Goal: Transaction & Acquisition: Book appointment/travel/reservation

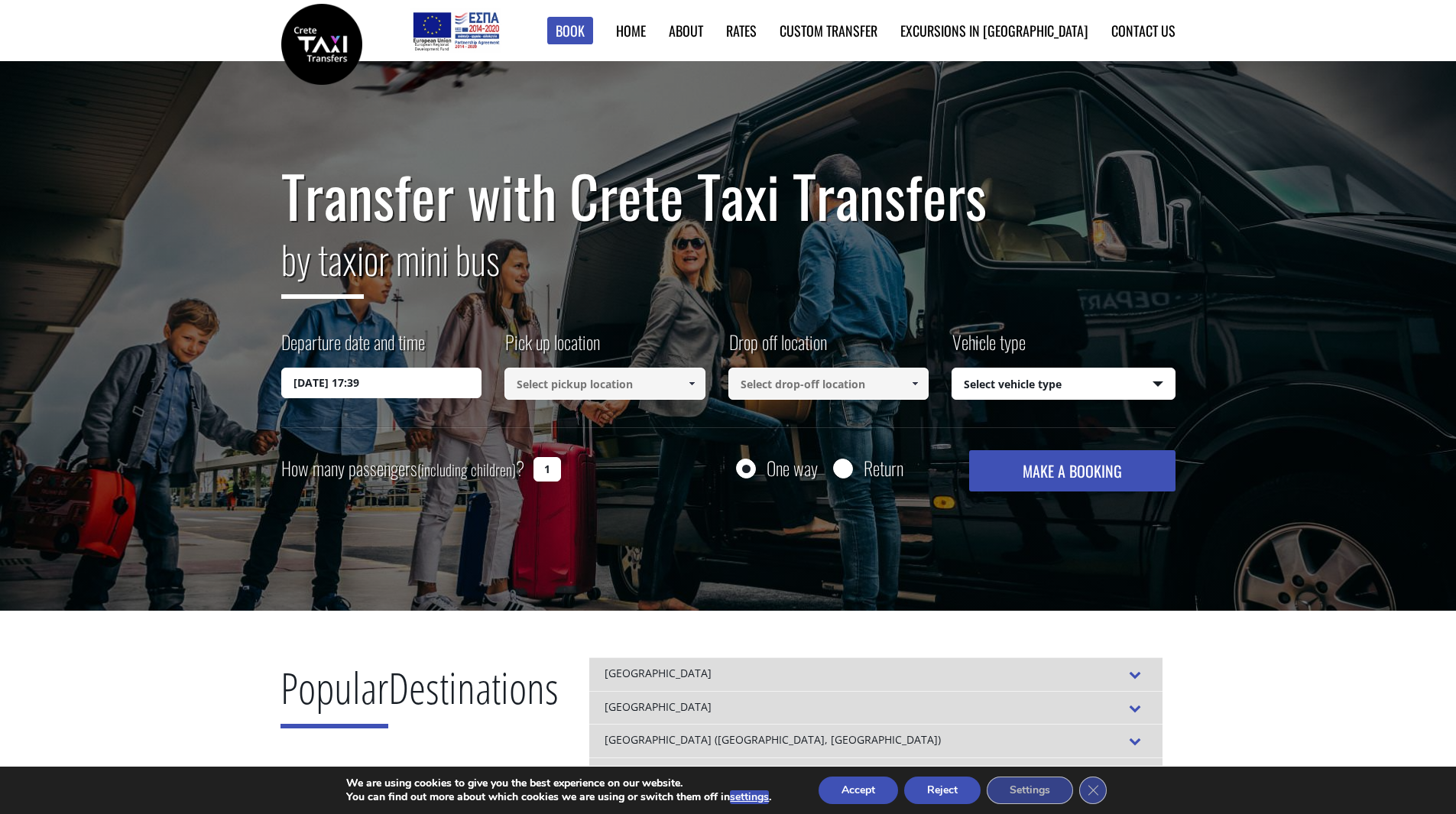
click at [419, 377] on input "22/08/2025 17:39" at bounding box center [382, 382] width 201 height 31
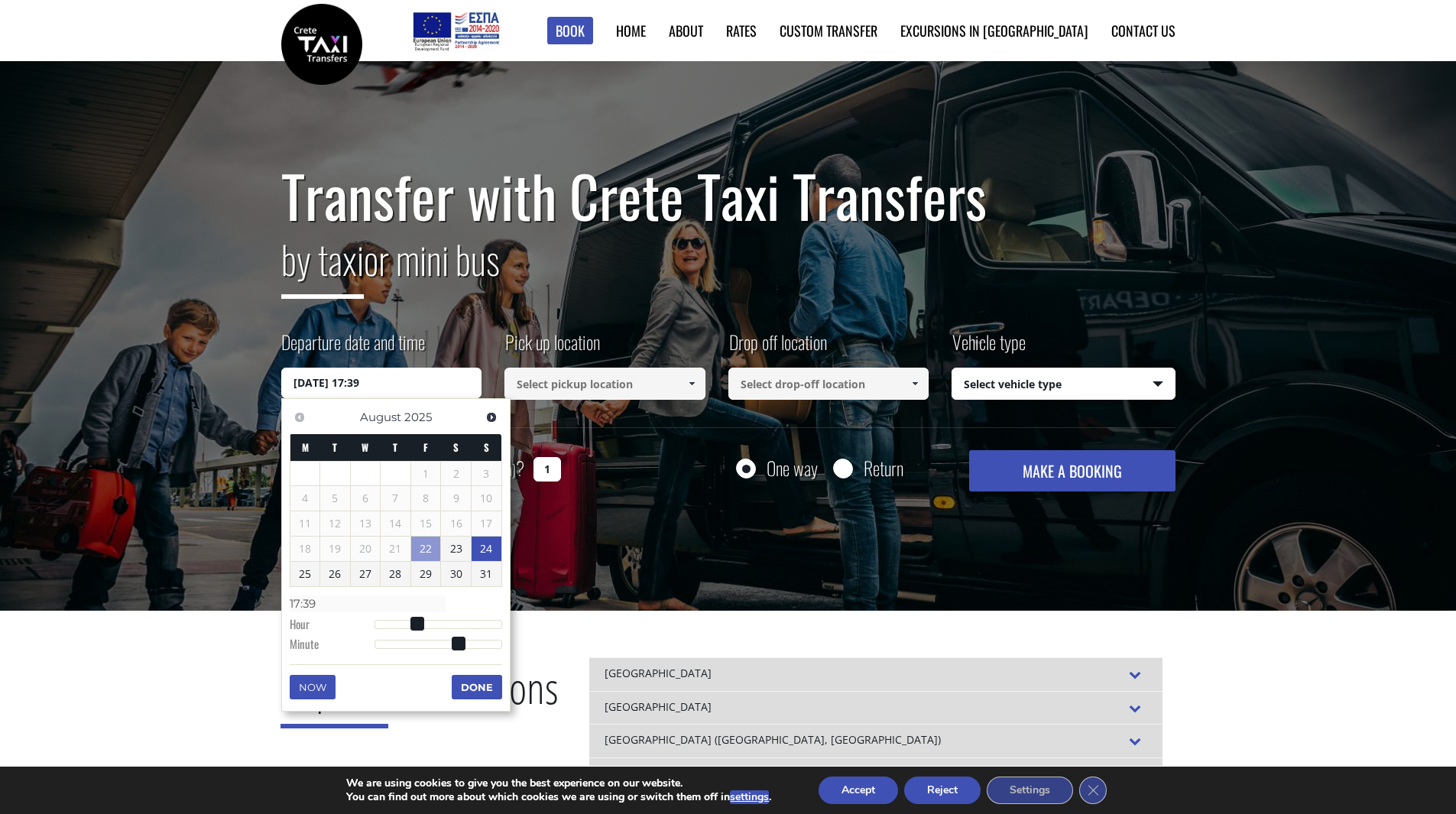
click at [484, 549] on link "24" at bounding box center [486, 549] width 30 height 25
type input "24/08/2025 01:00"
type input "01:00"
type input "24/08/2025 02:00"
type input "02:00"
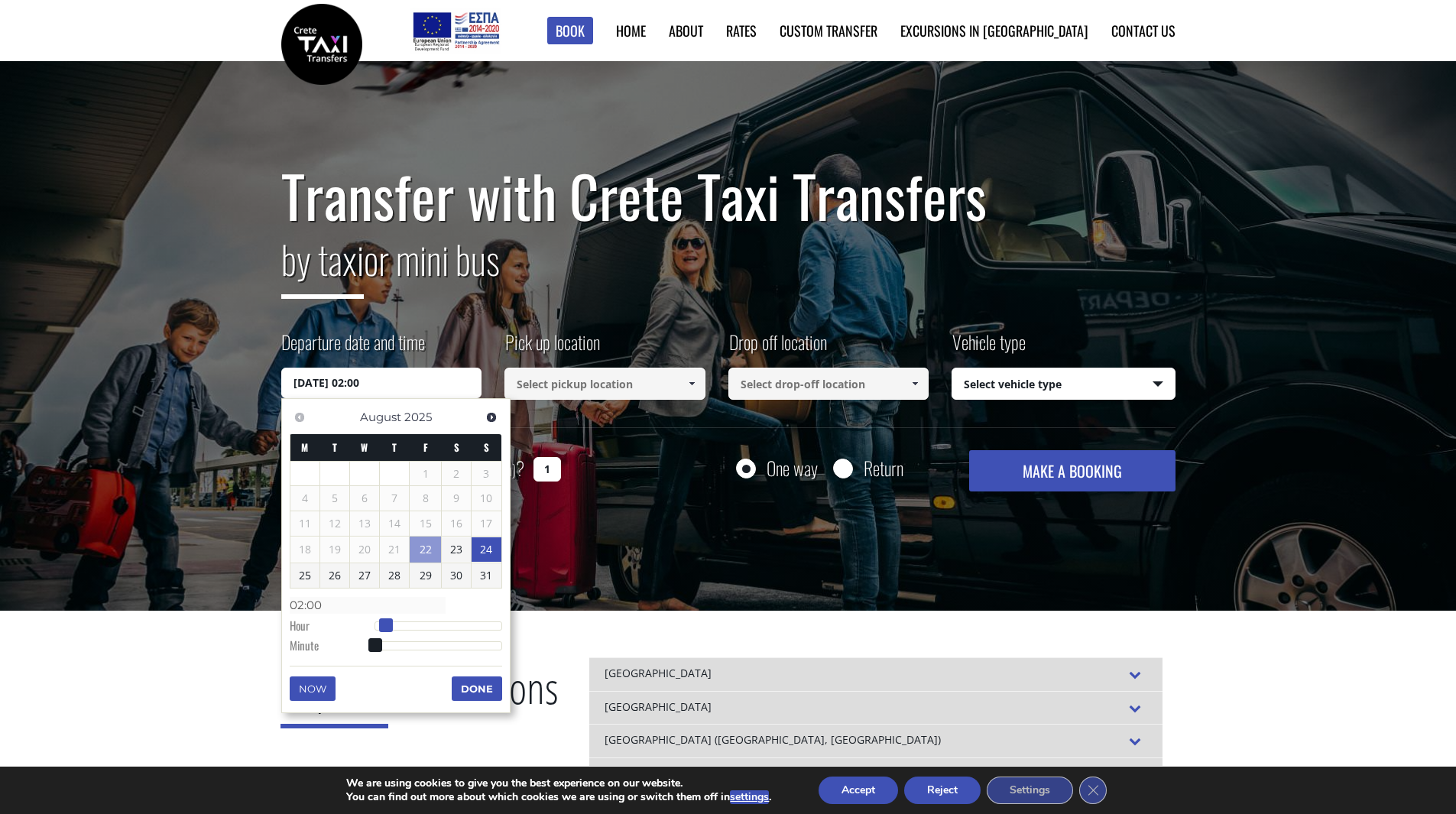
type input "24/08/2025 03:00"
type input "03:00"
type input "24/08/2025 04:00"
type input "04:00"
type input "24/08/2025 05:00"
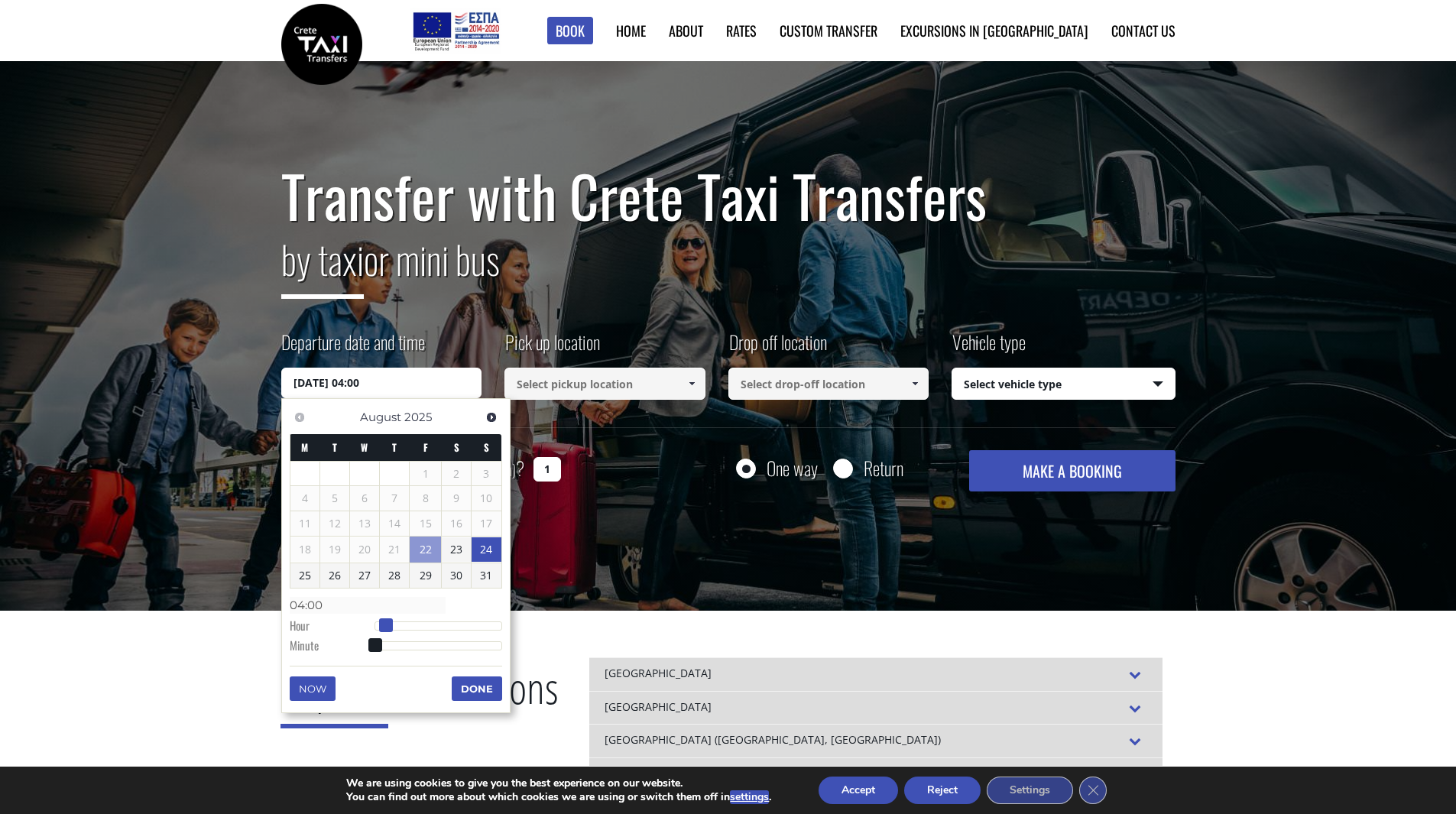
type input "05:00"
type input "24/08/2025 06:00"
type input "06:00"
type input "24/08/2025 07:00"
type input "07:00"
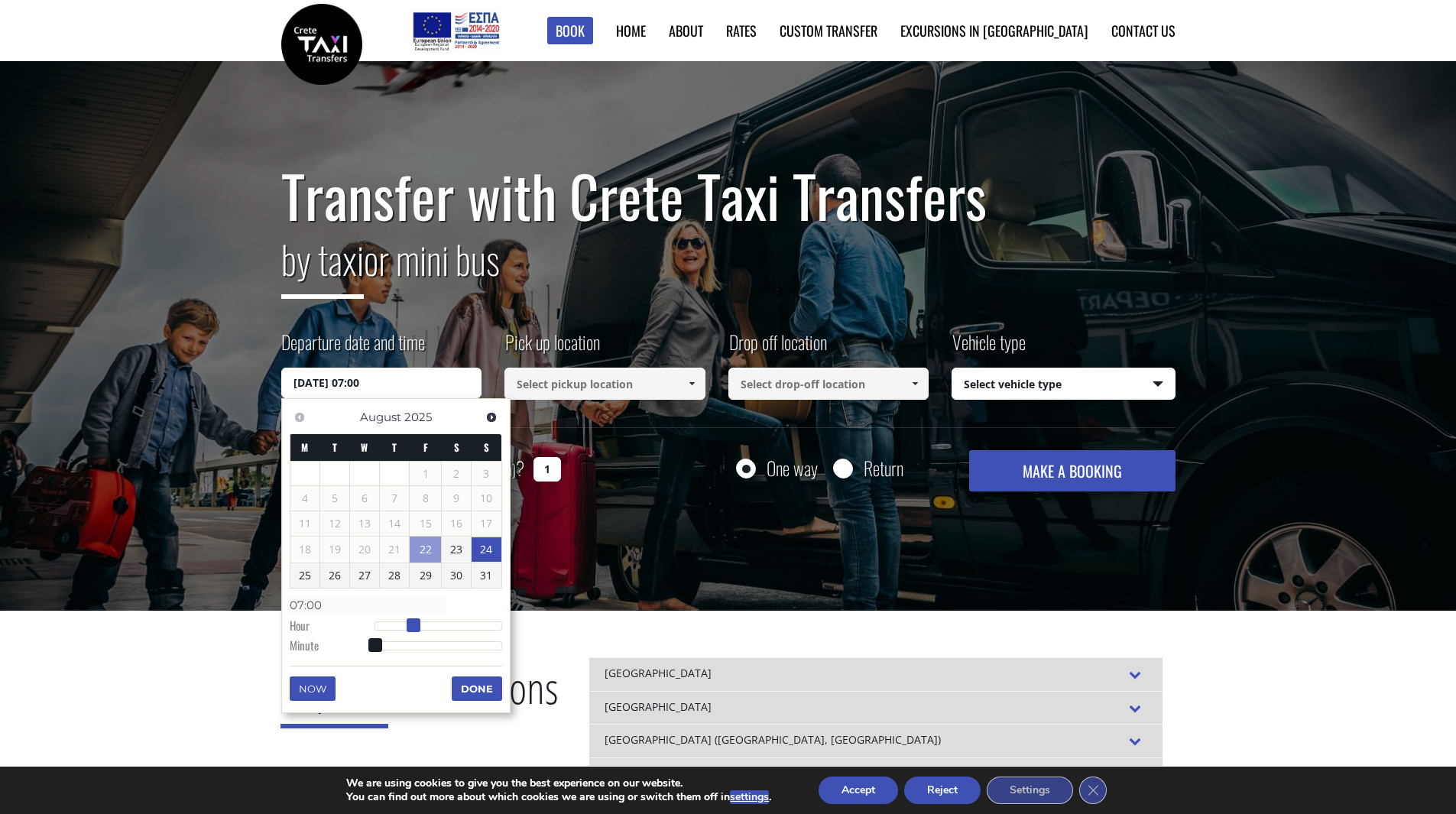
type input "24/08/2025 08:00"
type input "08:00"
type input "24/08/2025 09:00"
type input "09:00"
type input "24/08/2025 10:00"
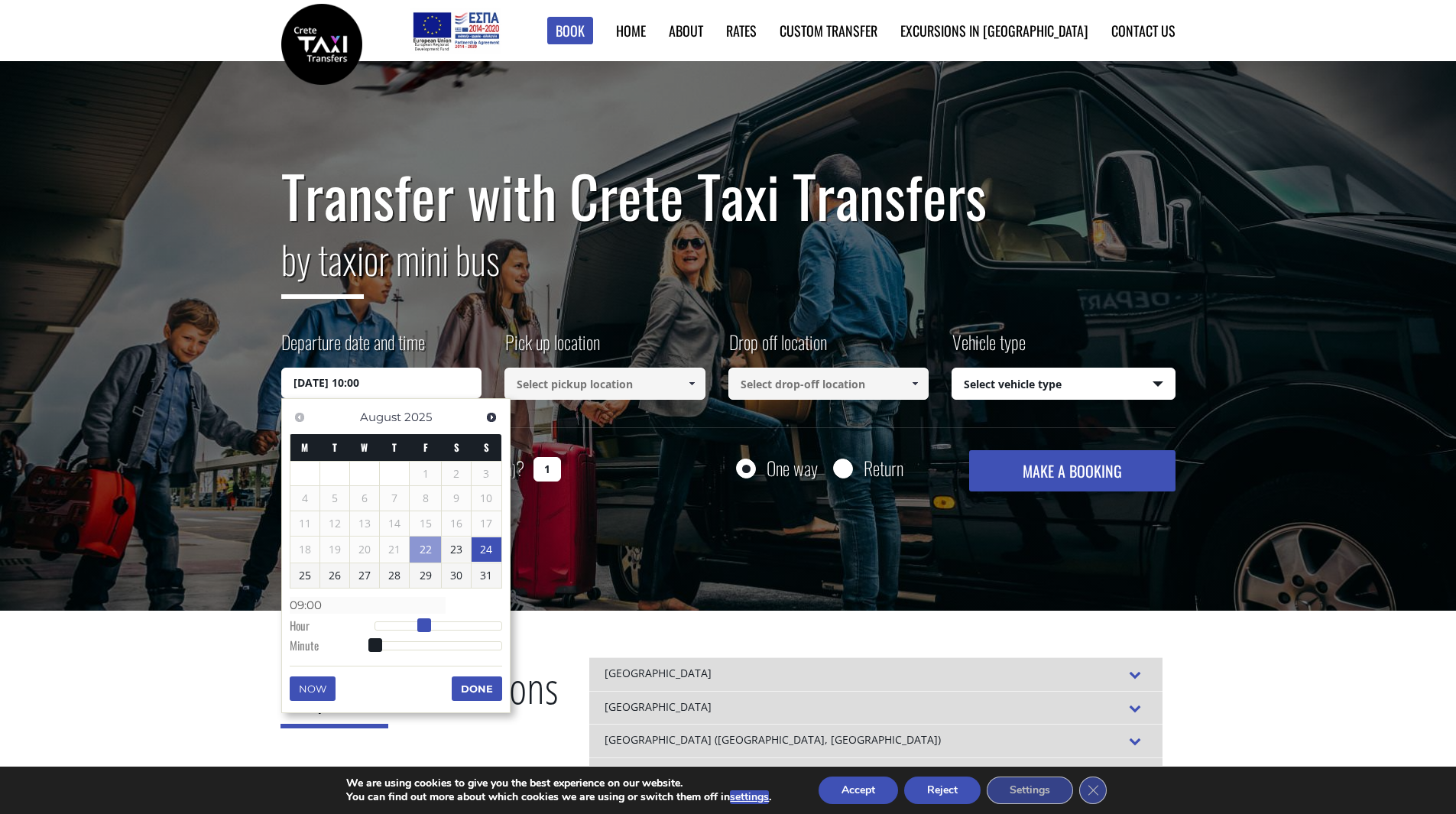
type input "10:00"
type input "24/08/2025 11:00"
type input "11:00"
type input "24/08/2025 12:00"
type input "12:00"
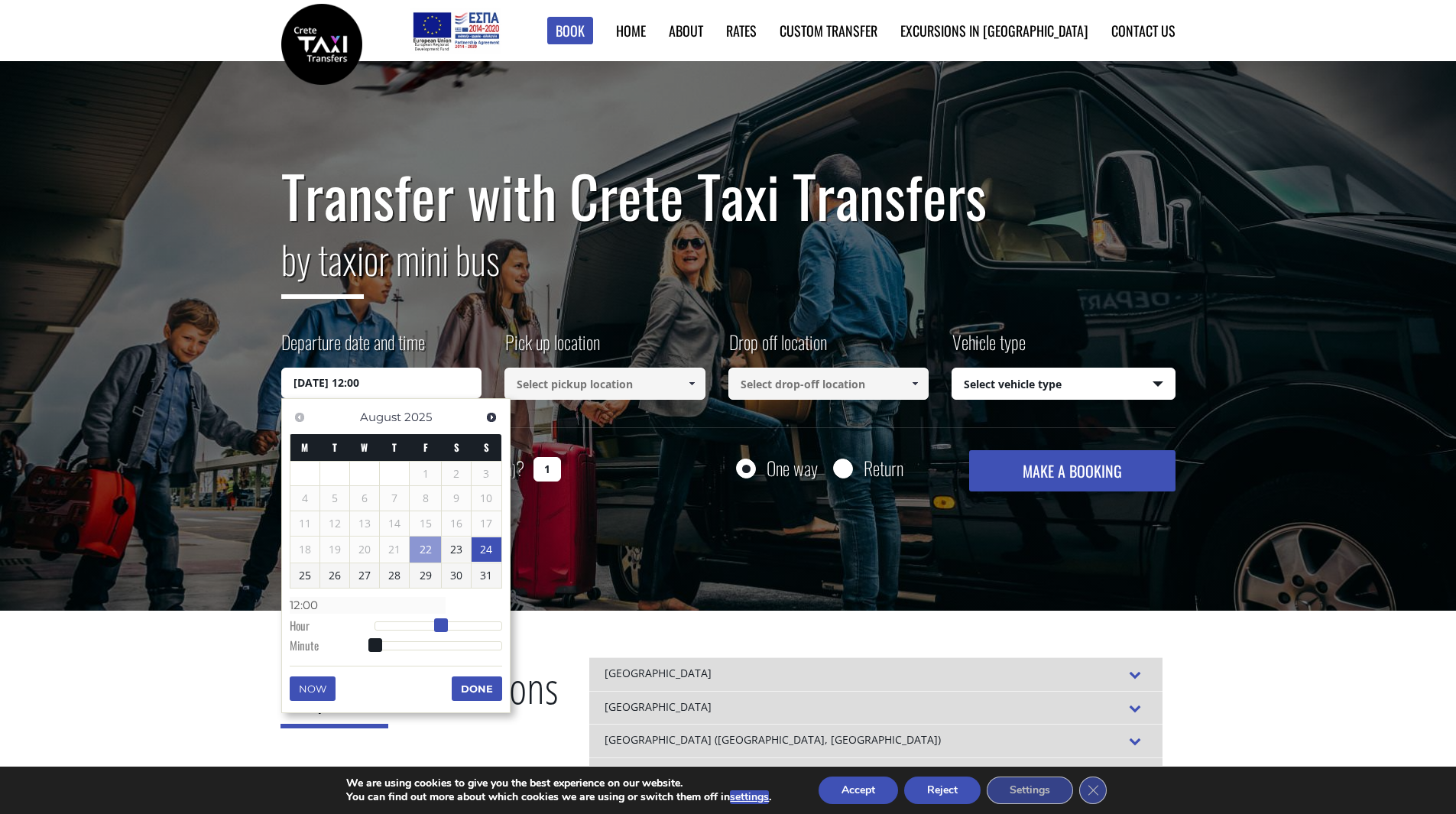
type input "24/08/2025 13:00"
type input "13:00"
type input "24/08/2025 14:00"
type input "14:00"
drag, startPoint x: 370, startPoint y: 627, endPoint x: 446, endPoint y: 627, distance: 76.0
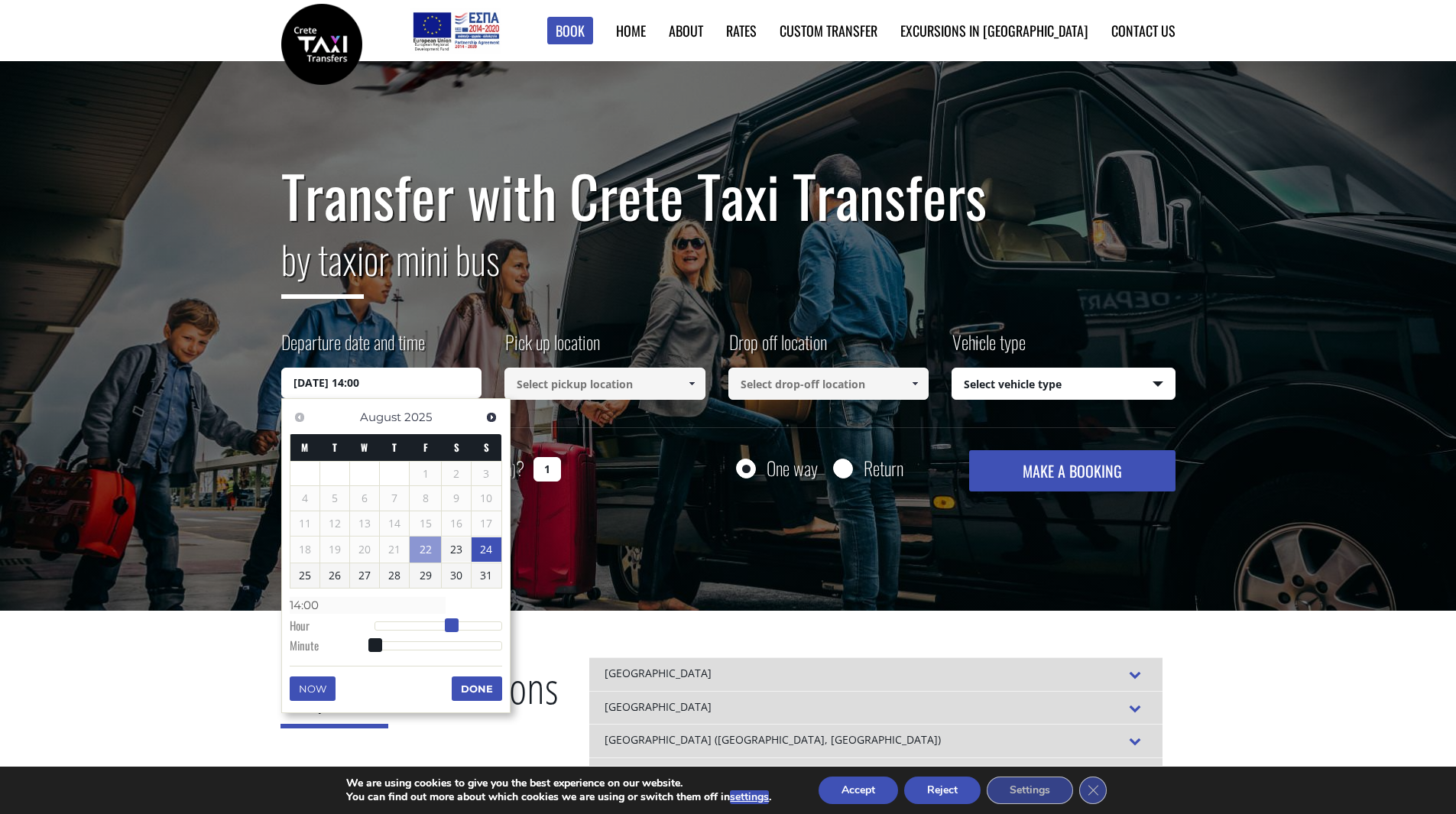
click at [446, 627] on span at bounding box center [452, 625] width 14 height 14
type input "24/08/2025 14:01"
type input "14:01"
type input "24/08/2025 14:02"
type input "14:02"
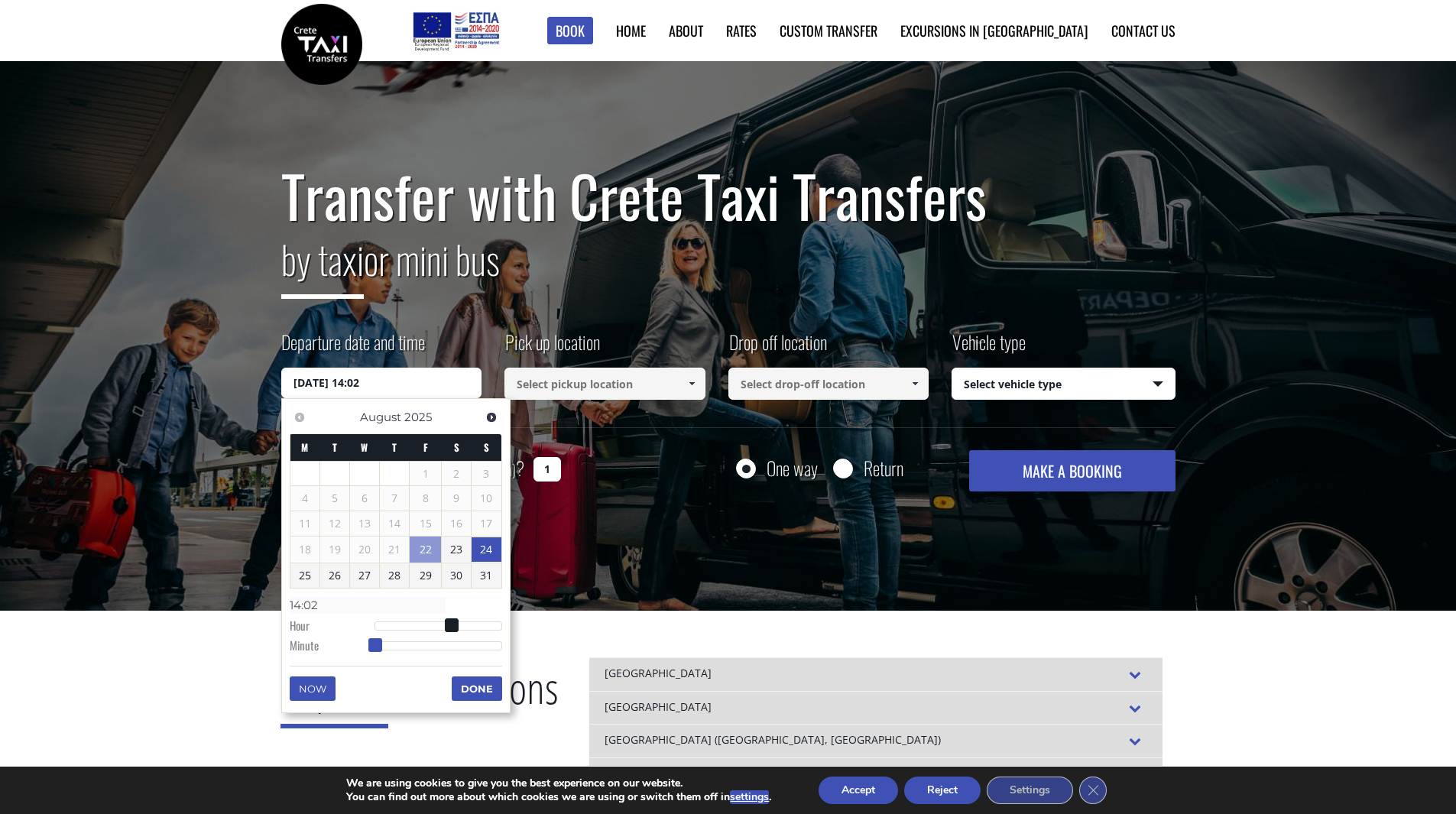
type input "24/08/2025 14:04"
type input "14:04"
type input "24/08/2025 14:07"
type input "14:07"
type input "24/08/2025 14:08"
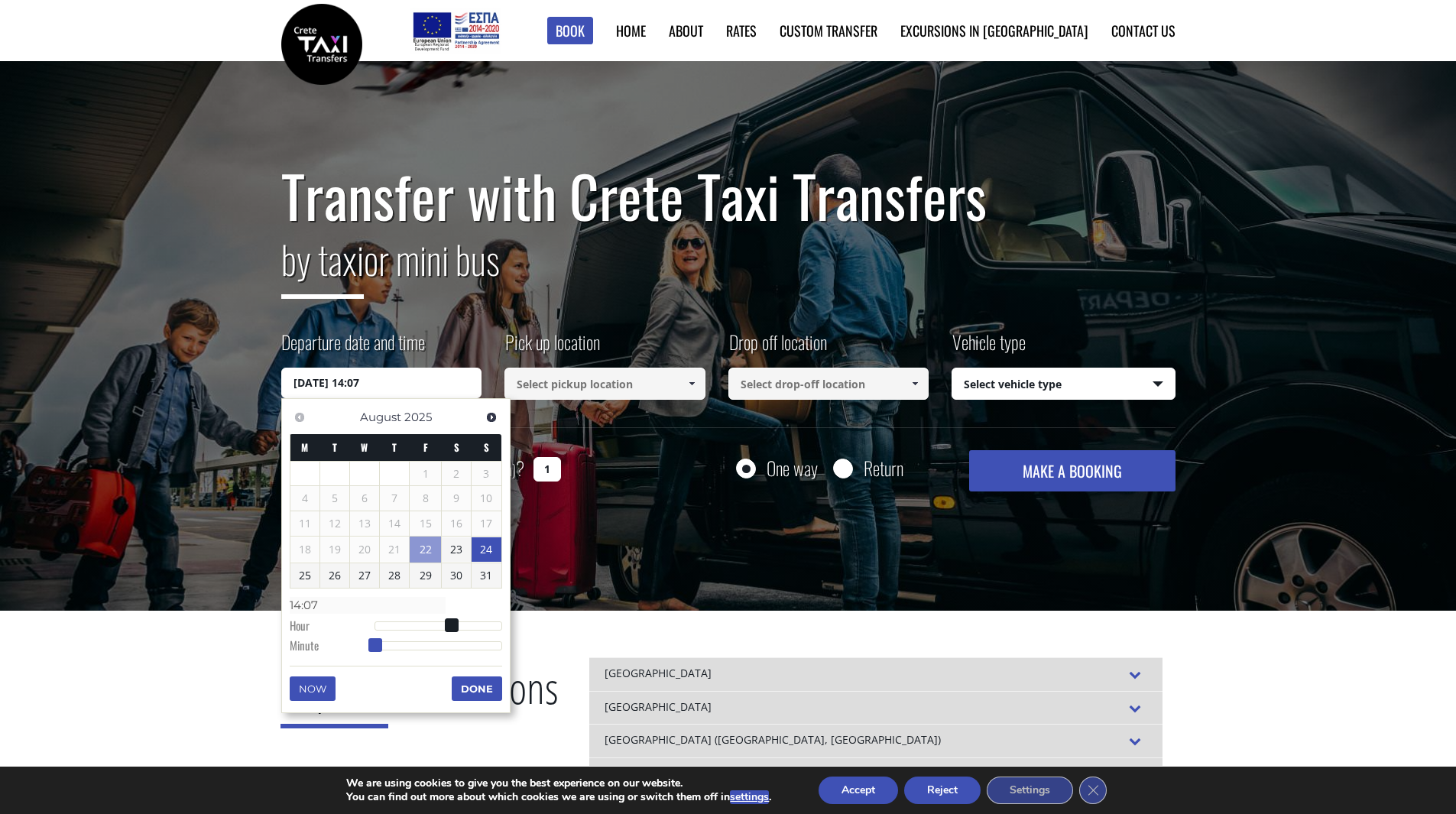
type input "14:08"
type input "24/08/2025 14:10"
type input "14:10"
type input "24/08/2025 14:13"
type input "14:13"
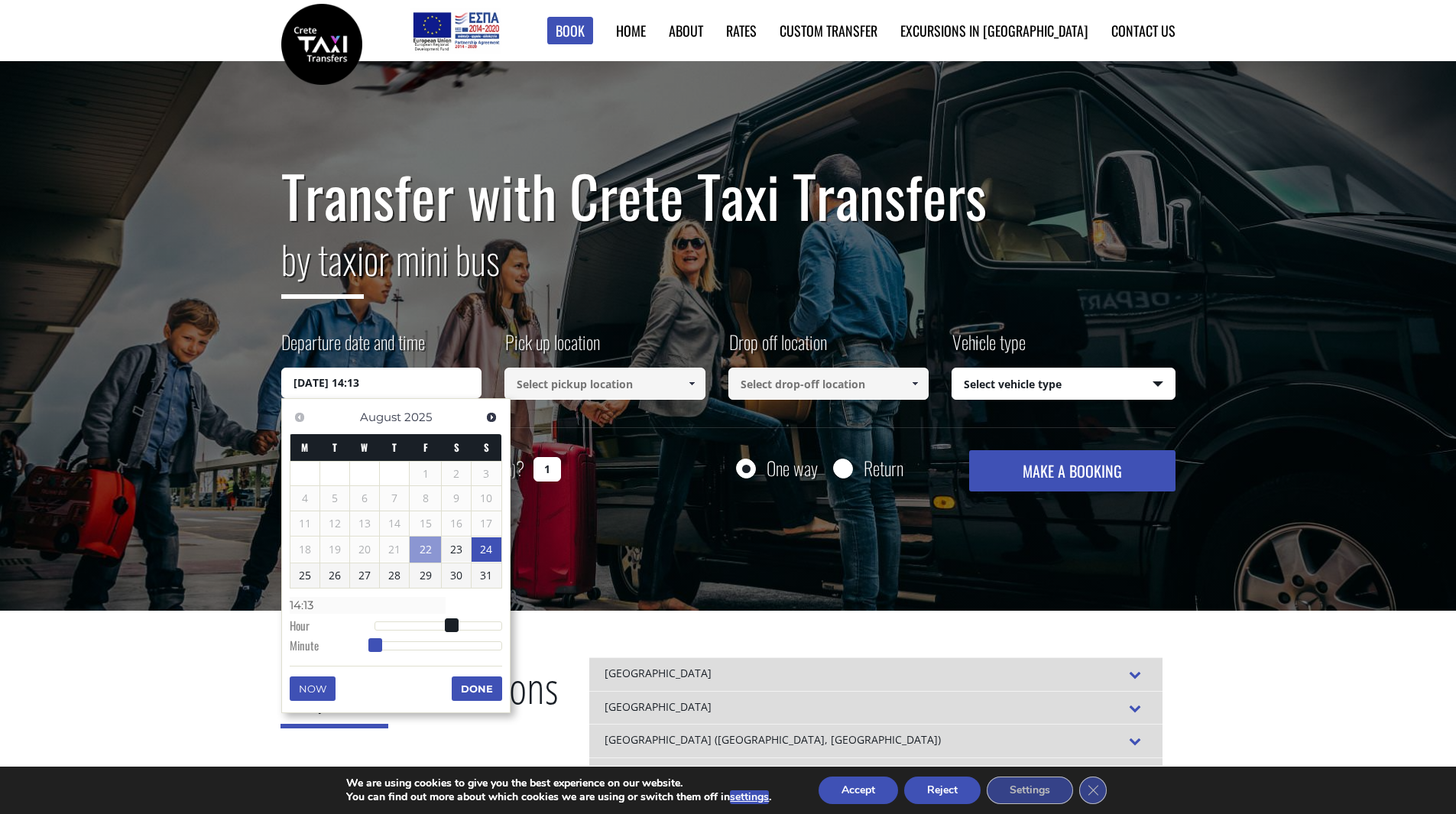
type input "24/08/2025 14:15"
type input "14:15"
type input "24/08/2025 14:17"
type input "14:17"
type input "24/08/2025 14:18"
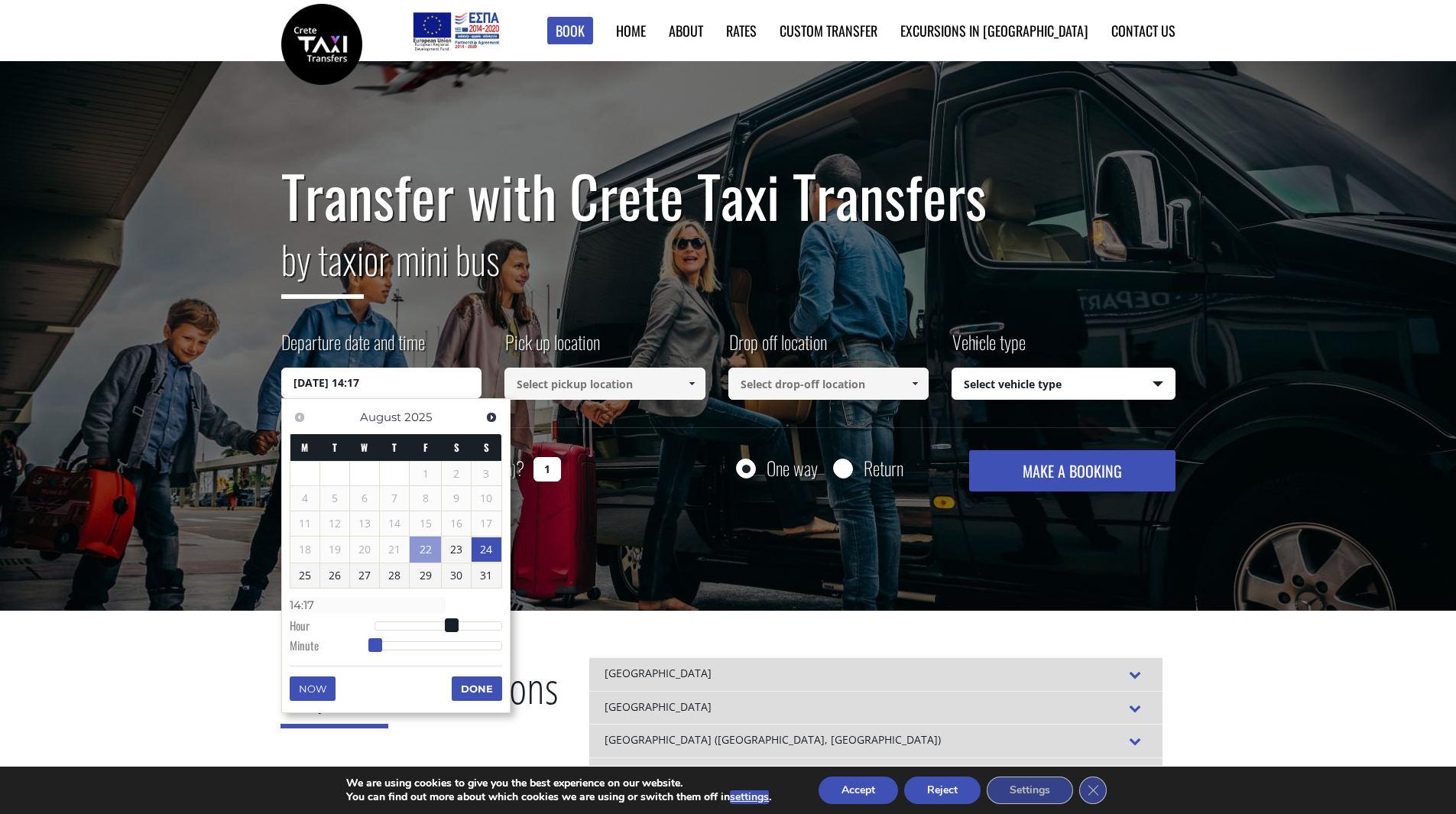
type input "14:18"
type input "24/08/2025 14:19"
type input "14:19"
type input "24/08/2025 14:21"
type input "14:21"
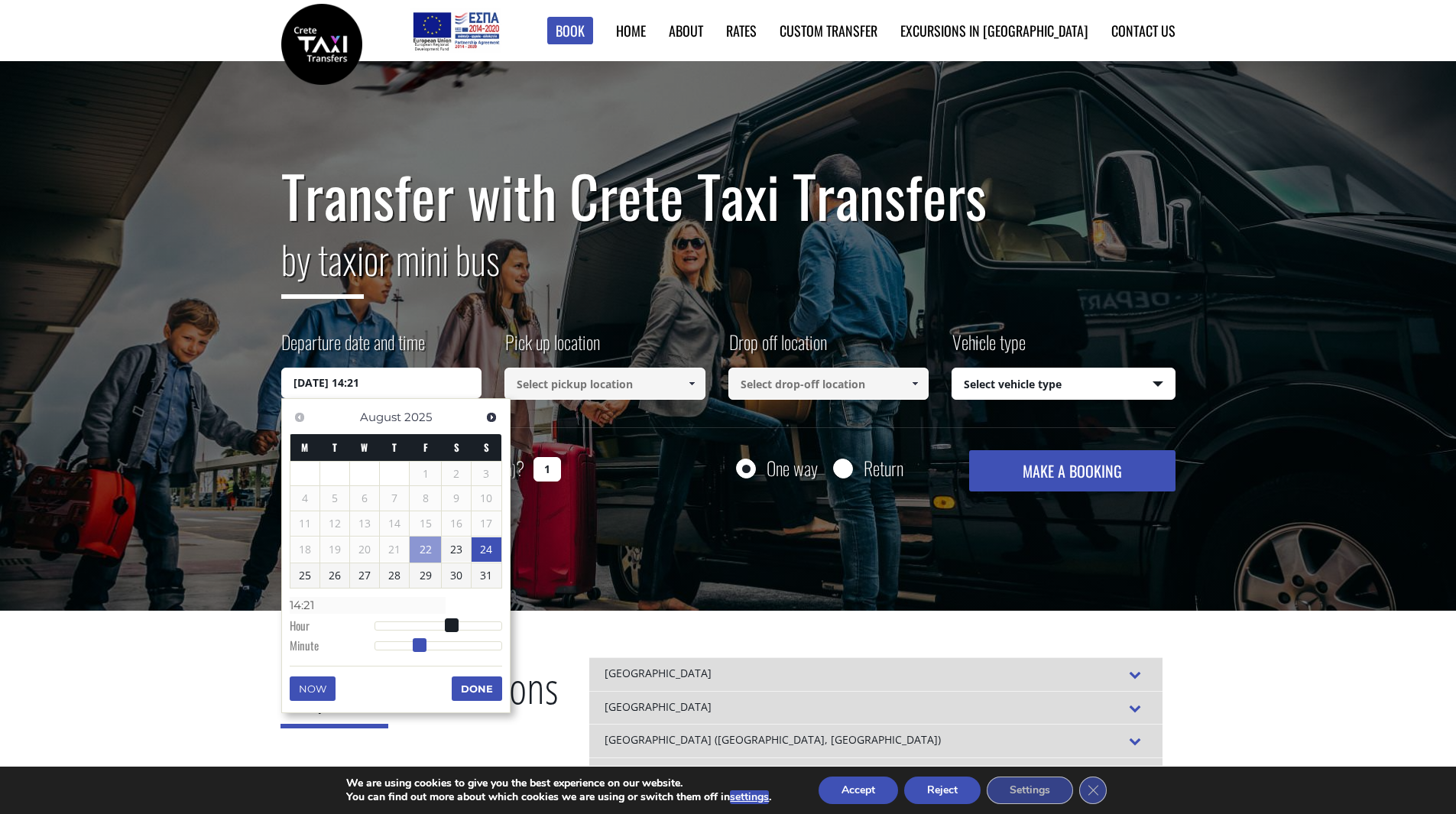
type input "24/08/2025 14:22"
type input "14:22"
type input "24/08/2025 14:23"
type input "14:23"
type input "24/08/2025 14:24"
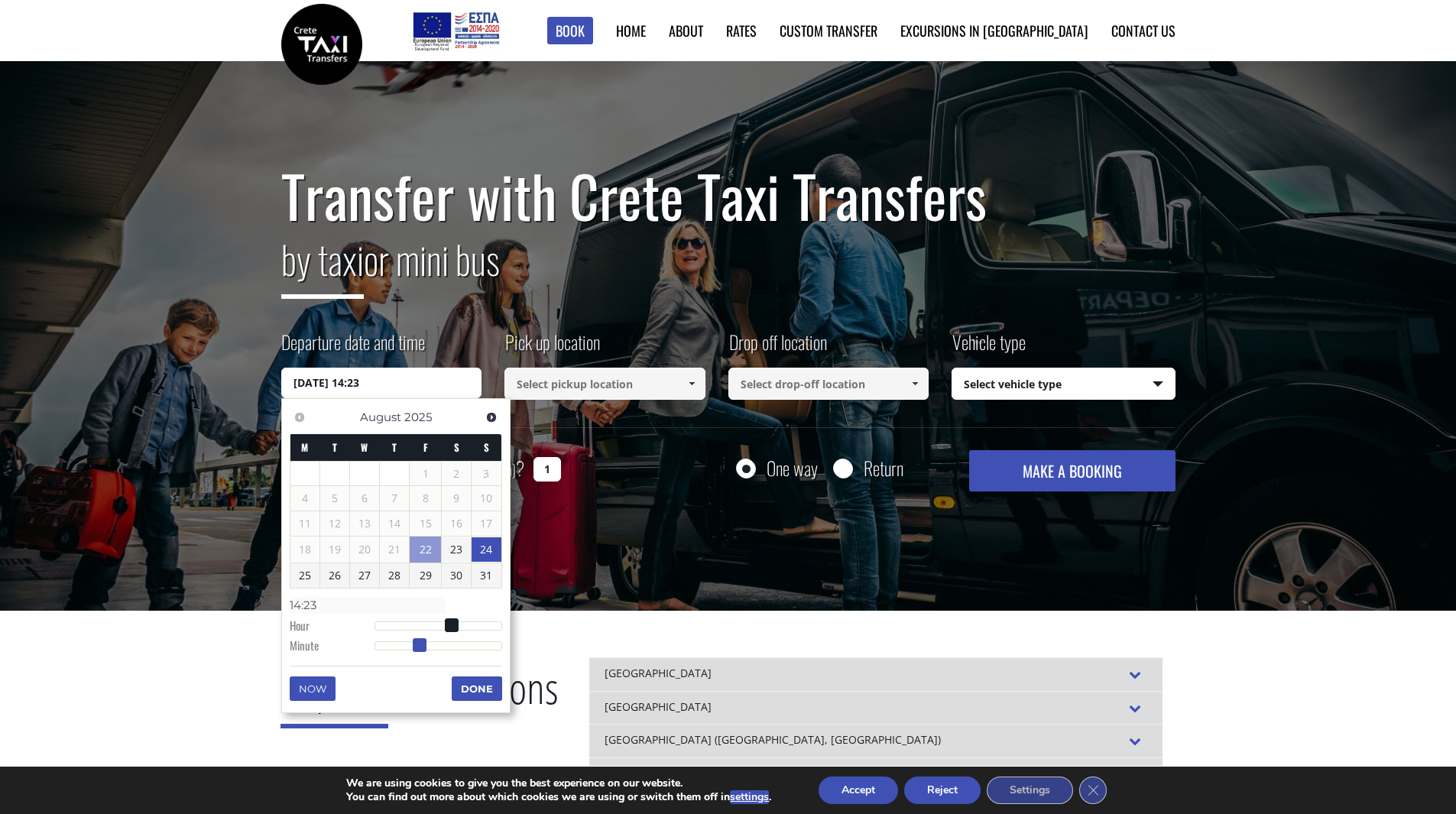
type input "14:24"
type input "24/08/2025 14:25"
type input "14:25"
type input "24/08/2025 14:26"
type input "14:26"
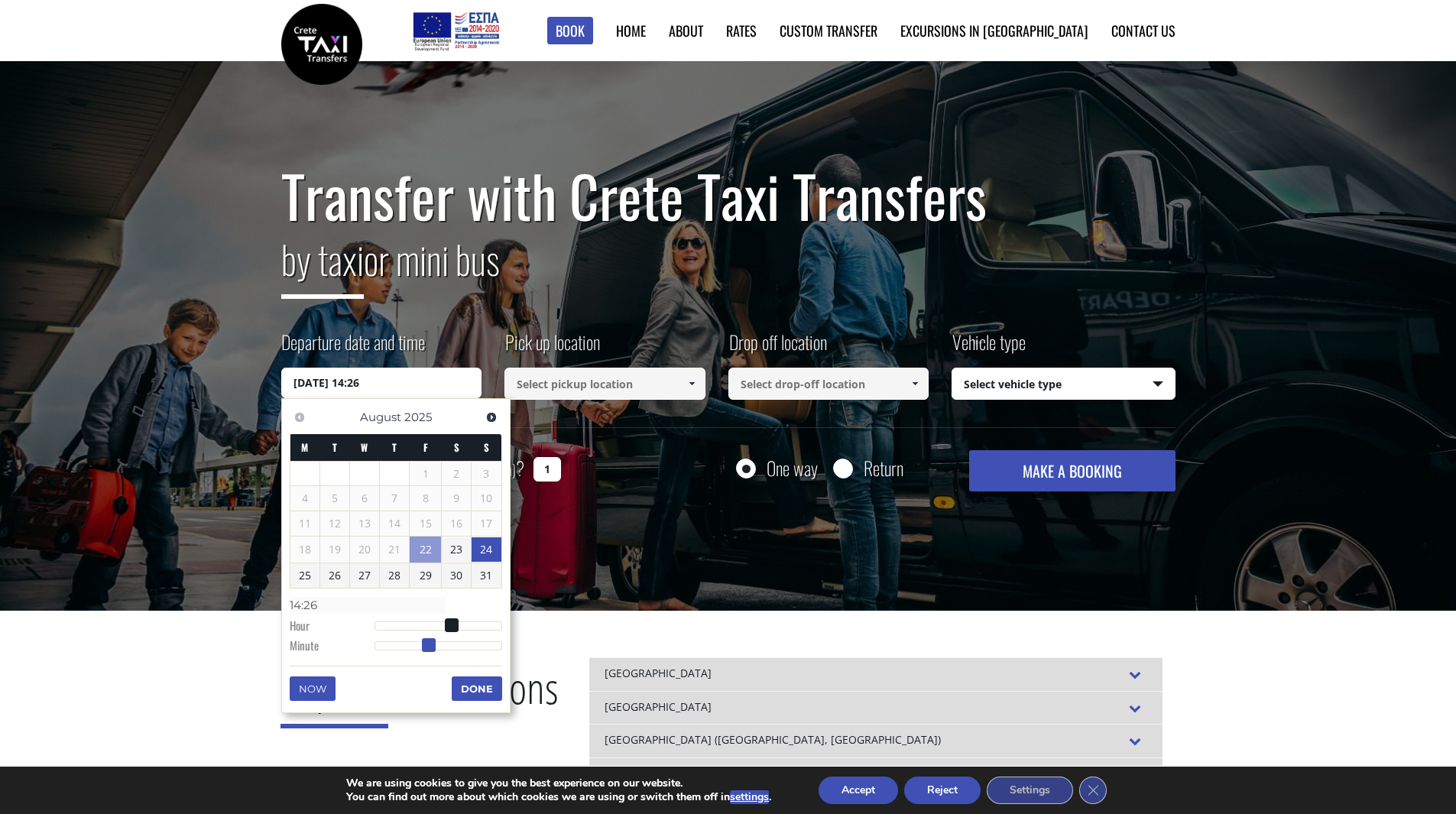
type input "24/08/2025 14:27"
type input "14:27"
type input "24/08/2025 14:28"
type input "14:28"
type input "24/08/2025 14:29"
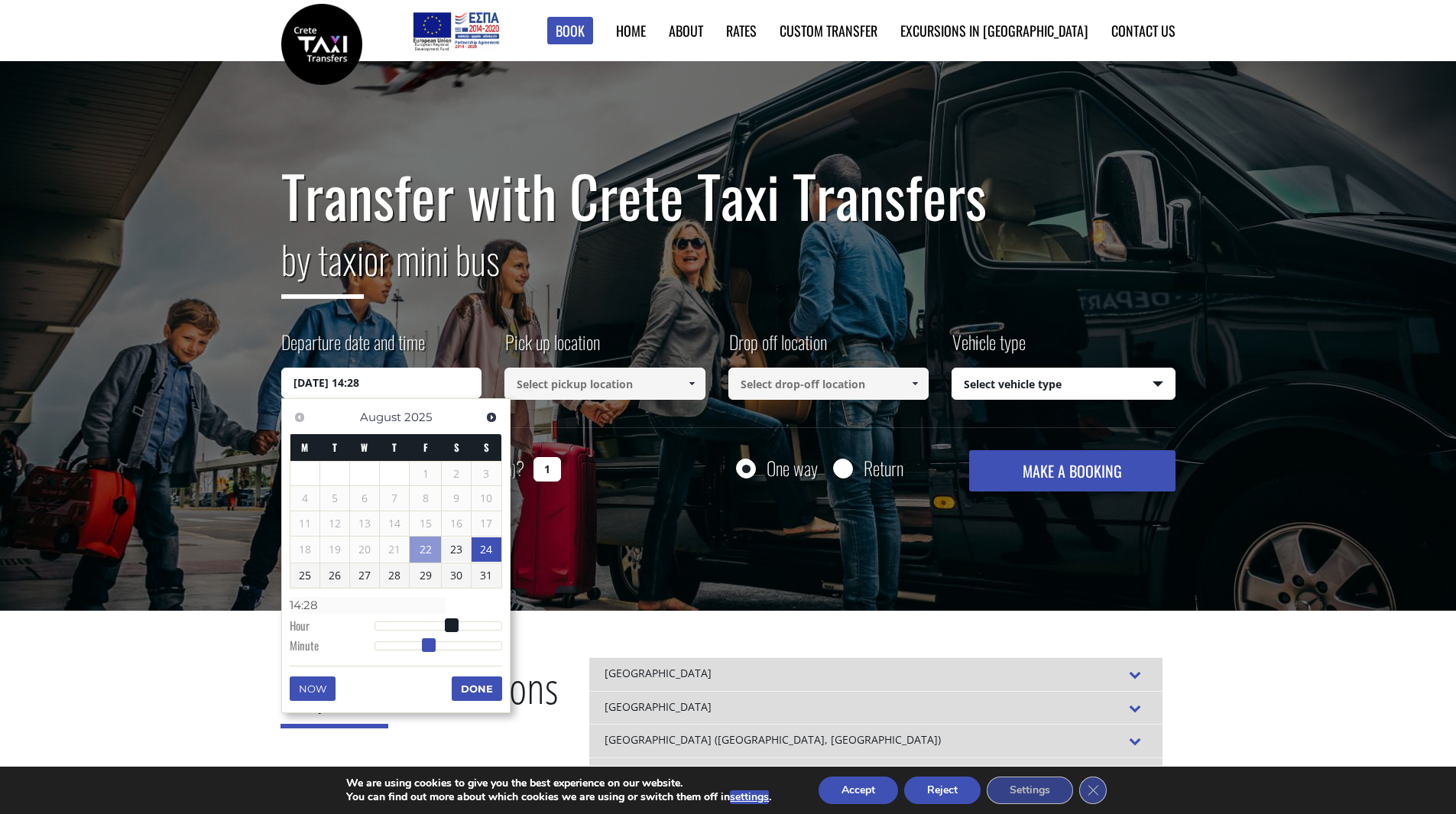
type input "14:29"
type input "24/08/2025 14:30"
type input "14:30"
type input "24/08/2025 14:31"
type input "14:31"
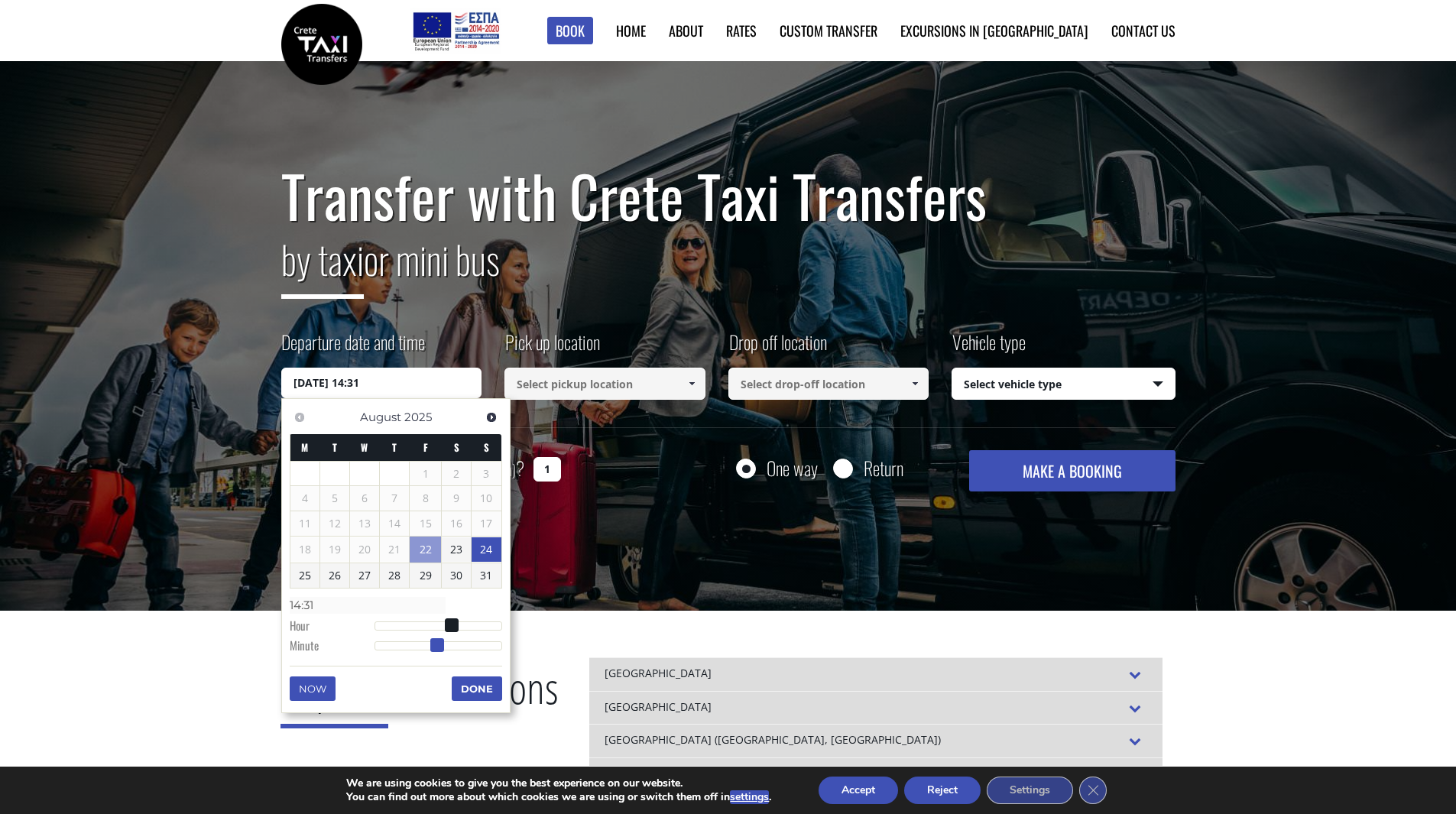
type input "24/08/2025 14:32"
type input "14:32"
type input "24/08/2025 14:33"
type input "14:33"
type input "24/08/2025 14:34"
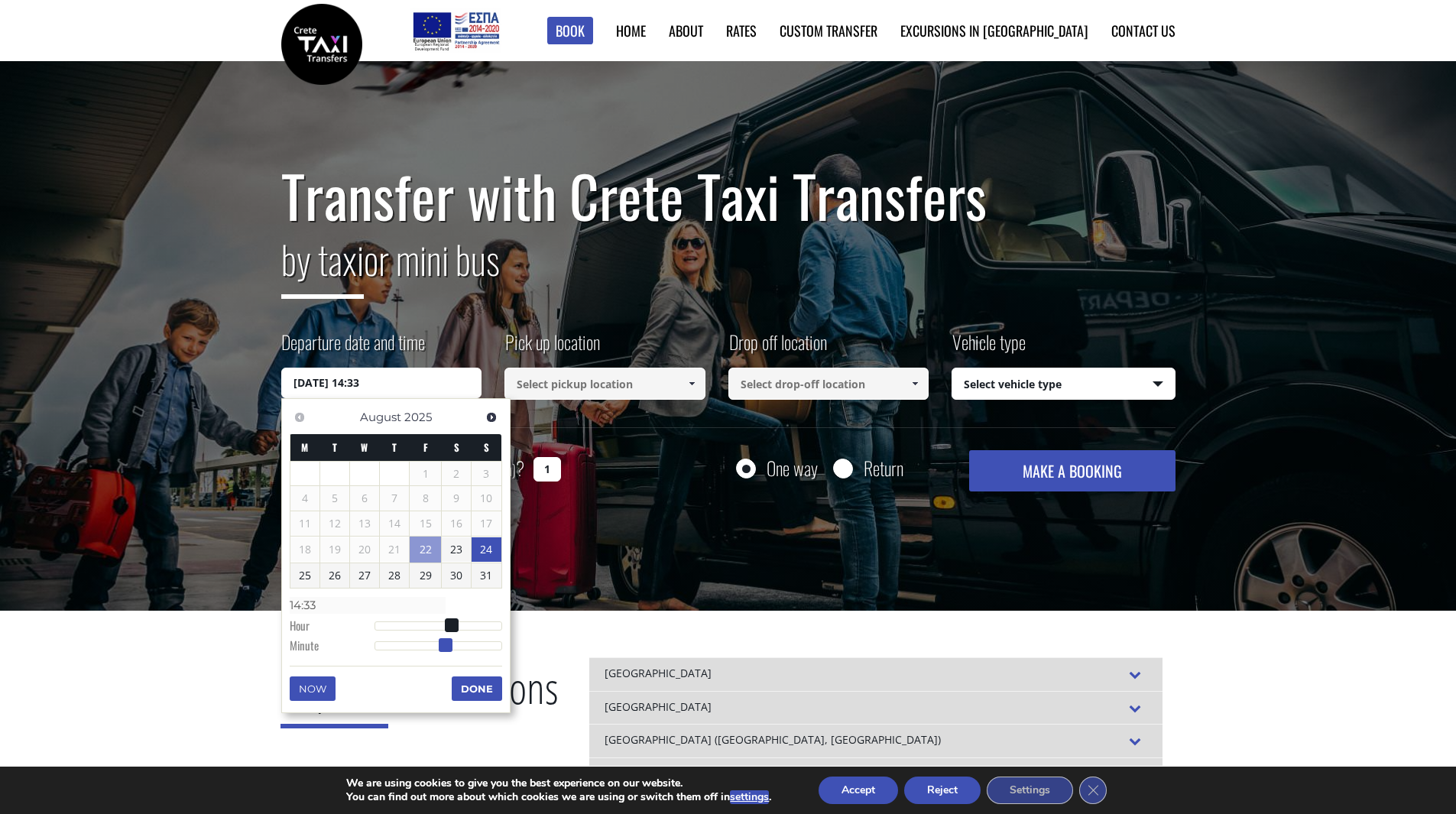
type input "14:34"
type input "24/08/2025 14:35"
type input "14:35"
type input "24/08/2025 14:36"
type input "14:36"
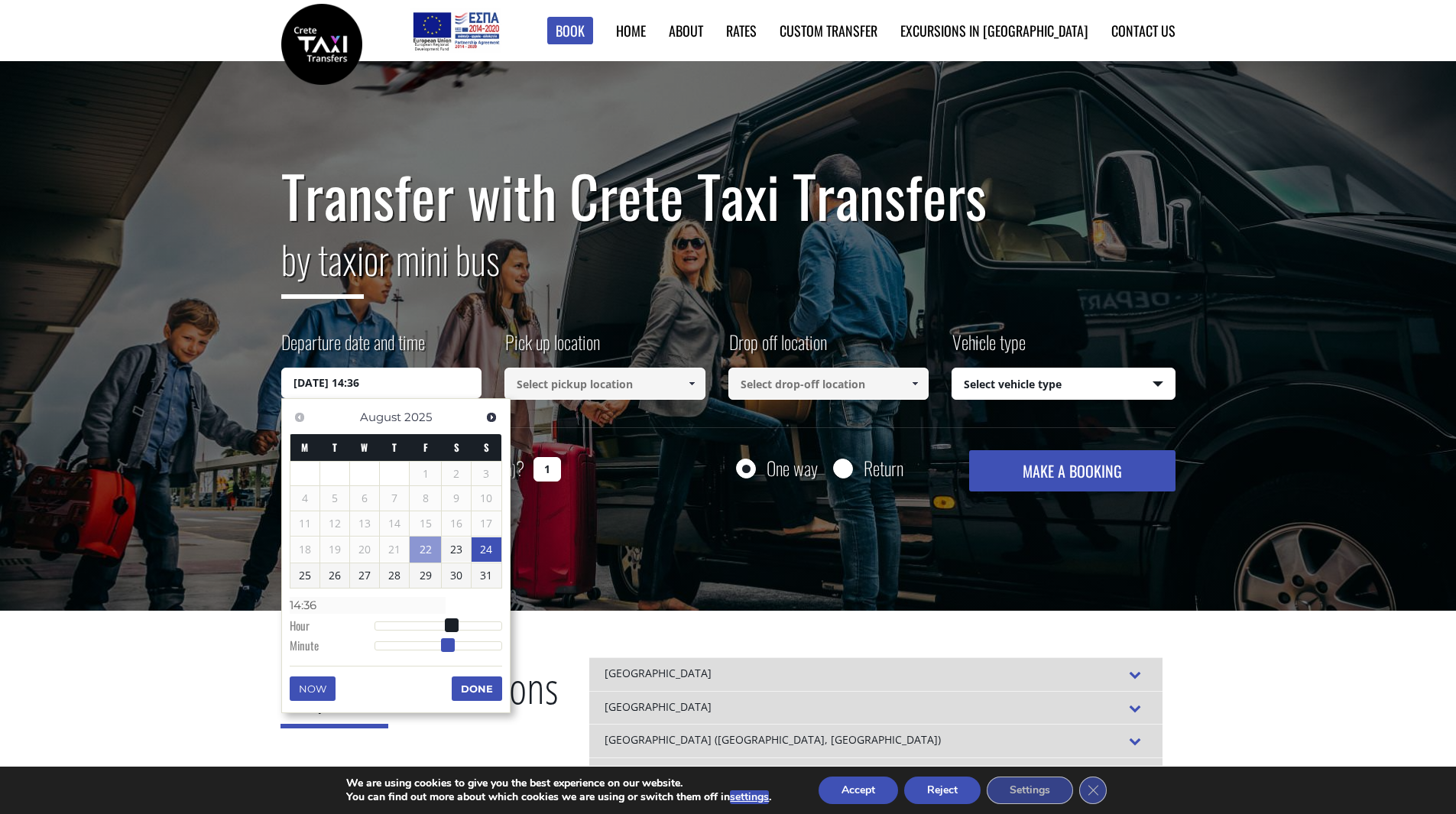
type input "24/08/2025 14:37"
type input "14:37"
type input "24/08/2025 14:38"
type input "14:38"
type input "24/08/2025 14:39"
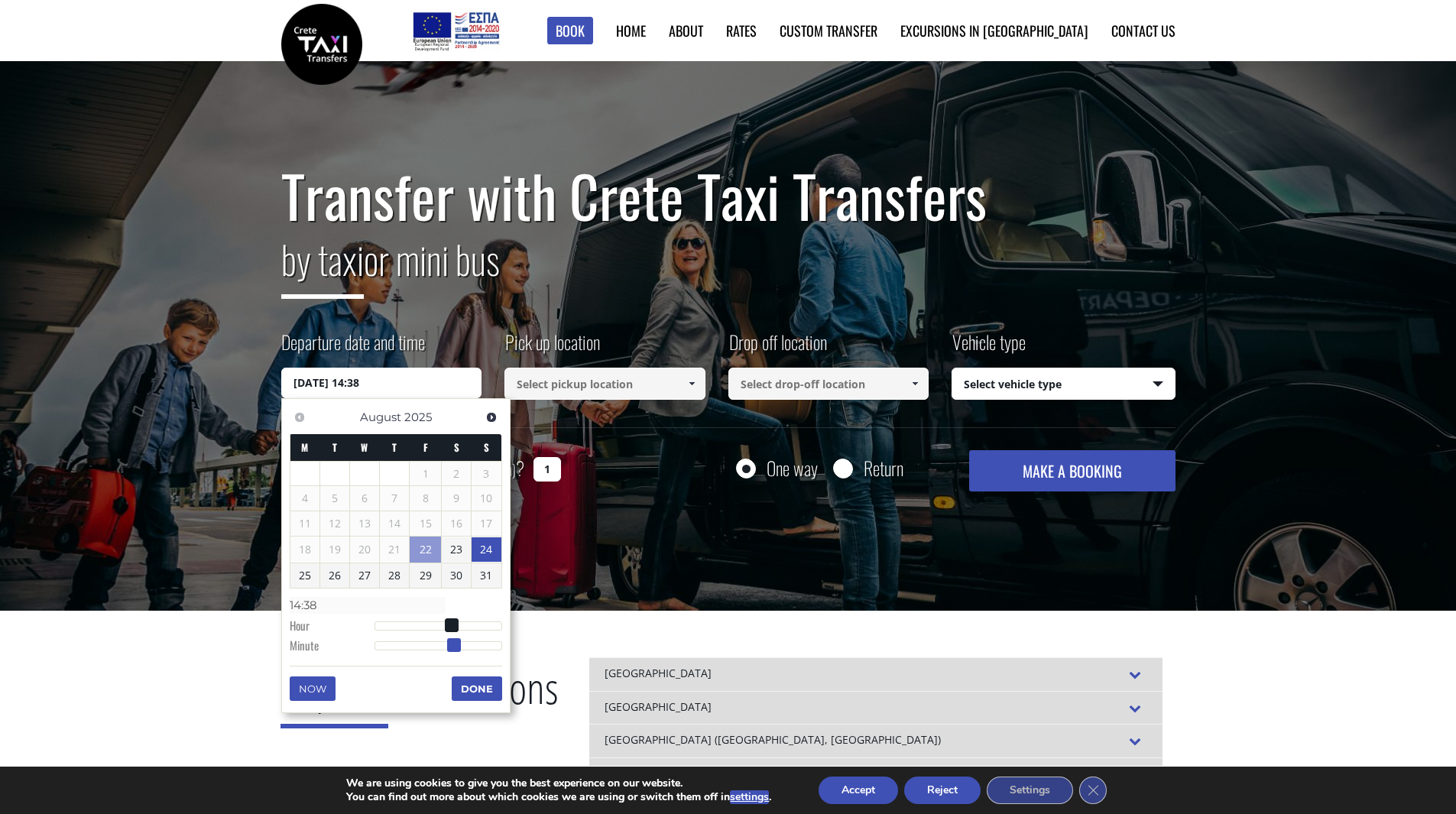
type input "14:39"
type input "24/08/2025 14:40"
type input "14:40"
drag, startPoint x: 374, startPoint y: 645, endPoint x: 458, endPoint y: 643, distance: 84.0
click at [458, 643] on span at bounding box center [460, 645] width 14 height 14
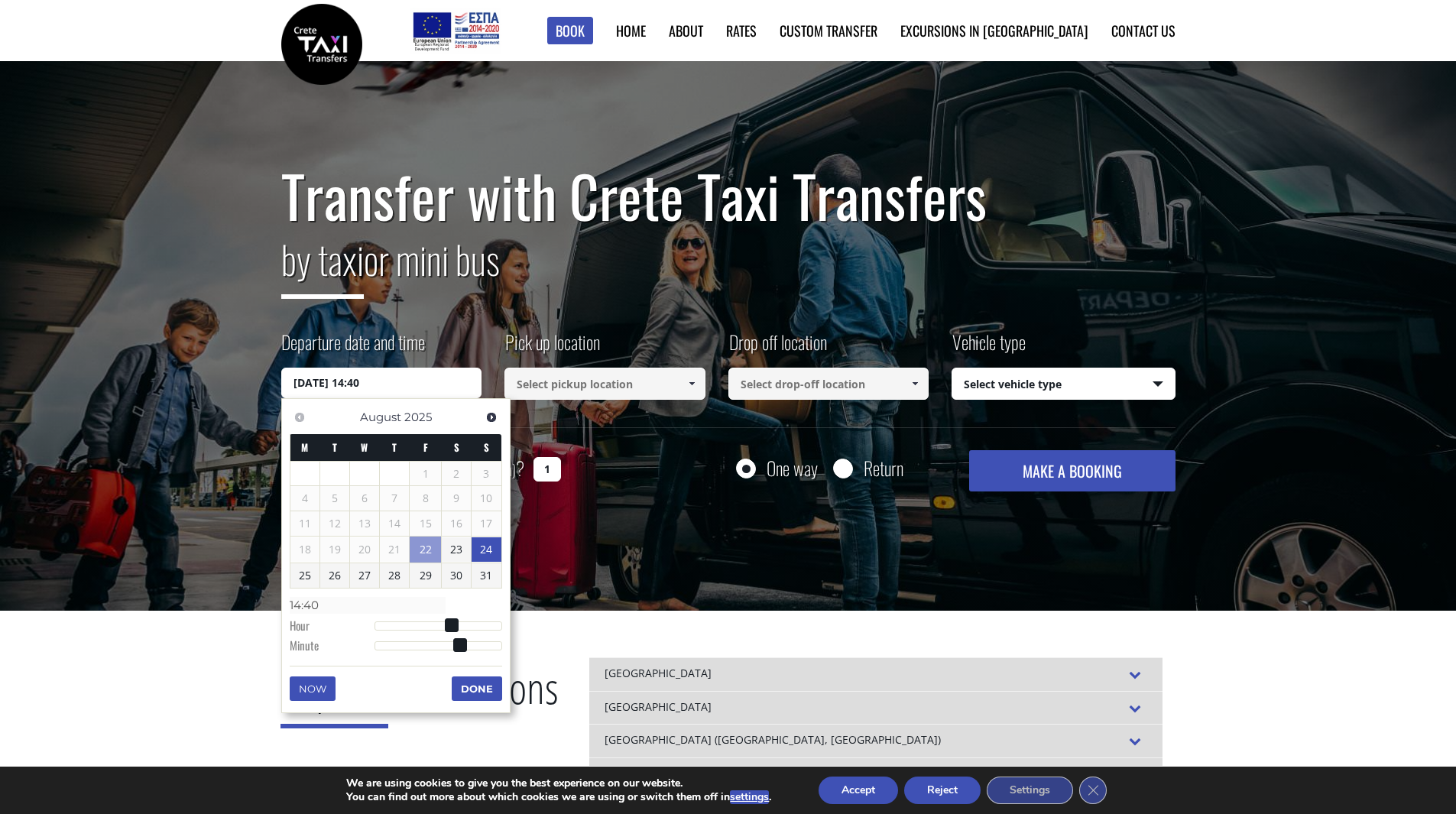
click at [478, 692] on button "Done" at bounding box center [477, 688] width 50 height 25
drag, startPoint x: 382, startPoint y: 388, endPoint x: 291, endPoint y: 382, distance: 91.2
click at [291, 382] on input "24/08/2025 14:40" at bounding box center [382, 382] width 201 height 31
click at [436, 386] on input "24/08/2025 14:40" at bounding box center [382, 382] width 201 height 31
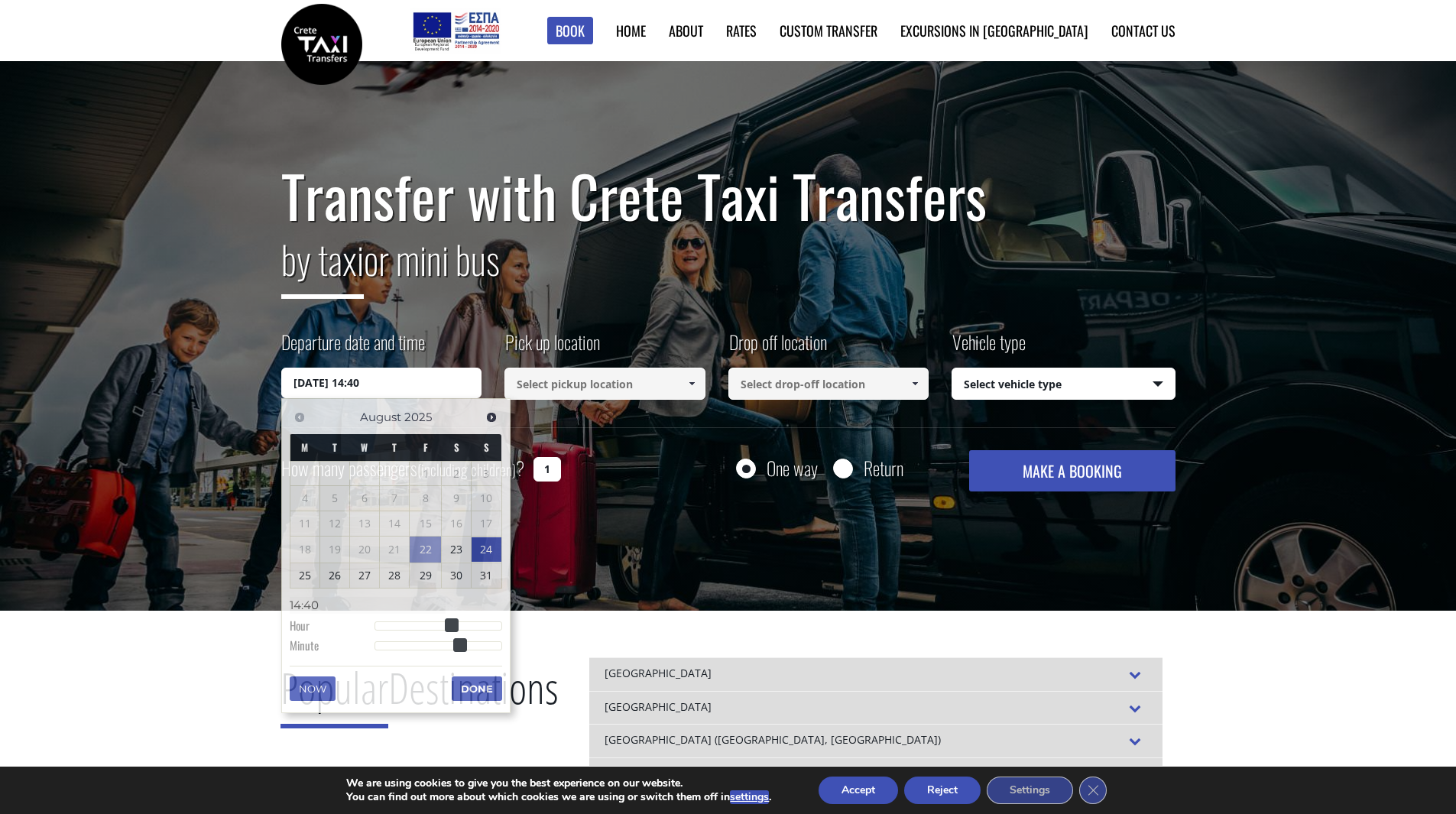
click at [629, 524] on div "Transfer with Crete Taxi Transfers by taxi or mini bus Departure date and time …" at bounding box center [728, 337] width 1456 height 550
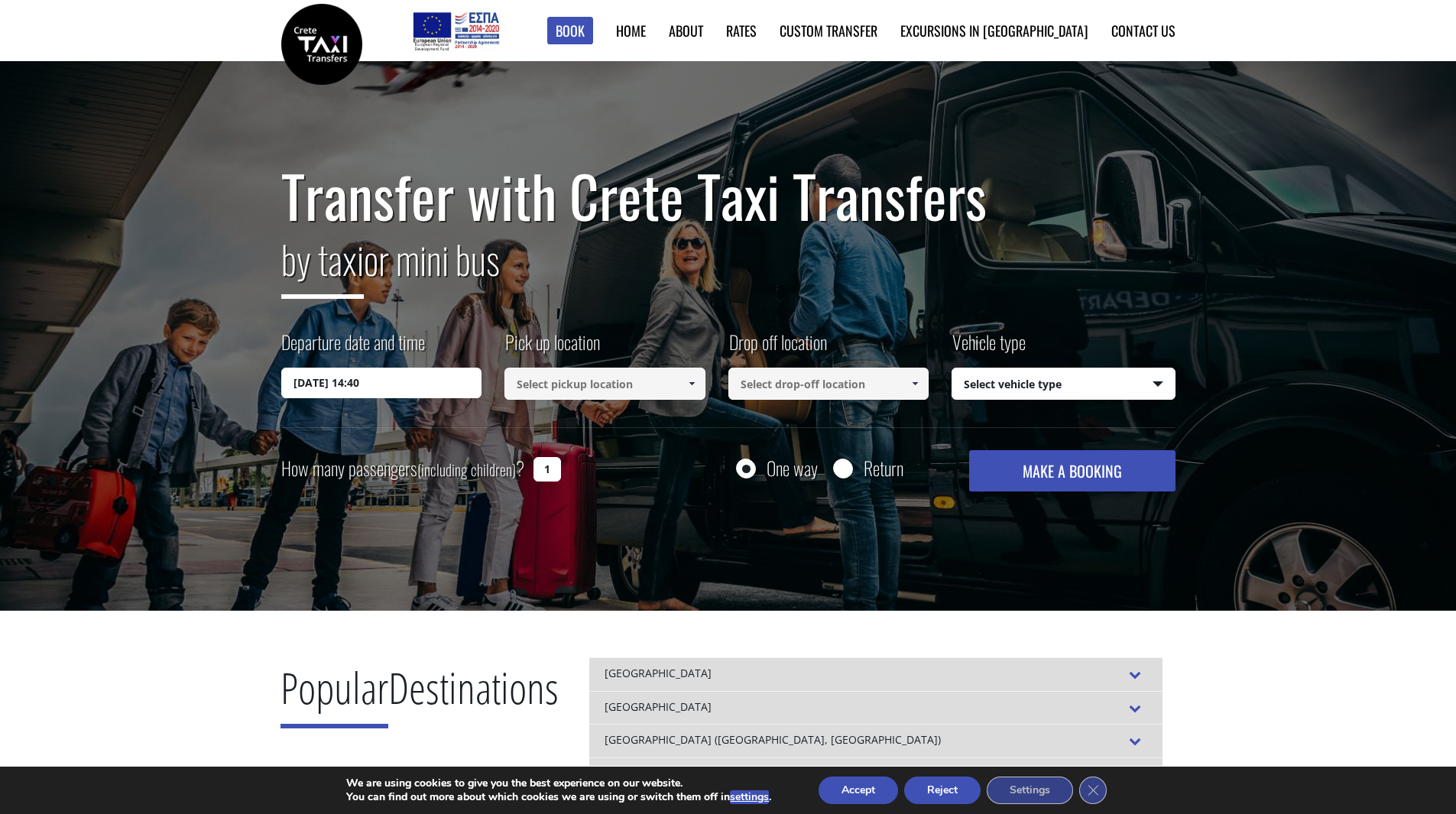
click at [652, 384] on input at bounding box center [605, 383] width 201 height 33
click at [692, 385] on span at bounding box center [692, 383] width 12 height 12
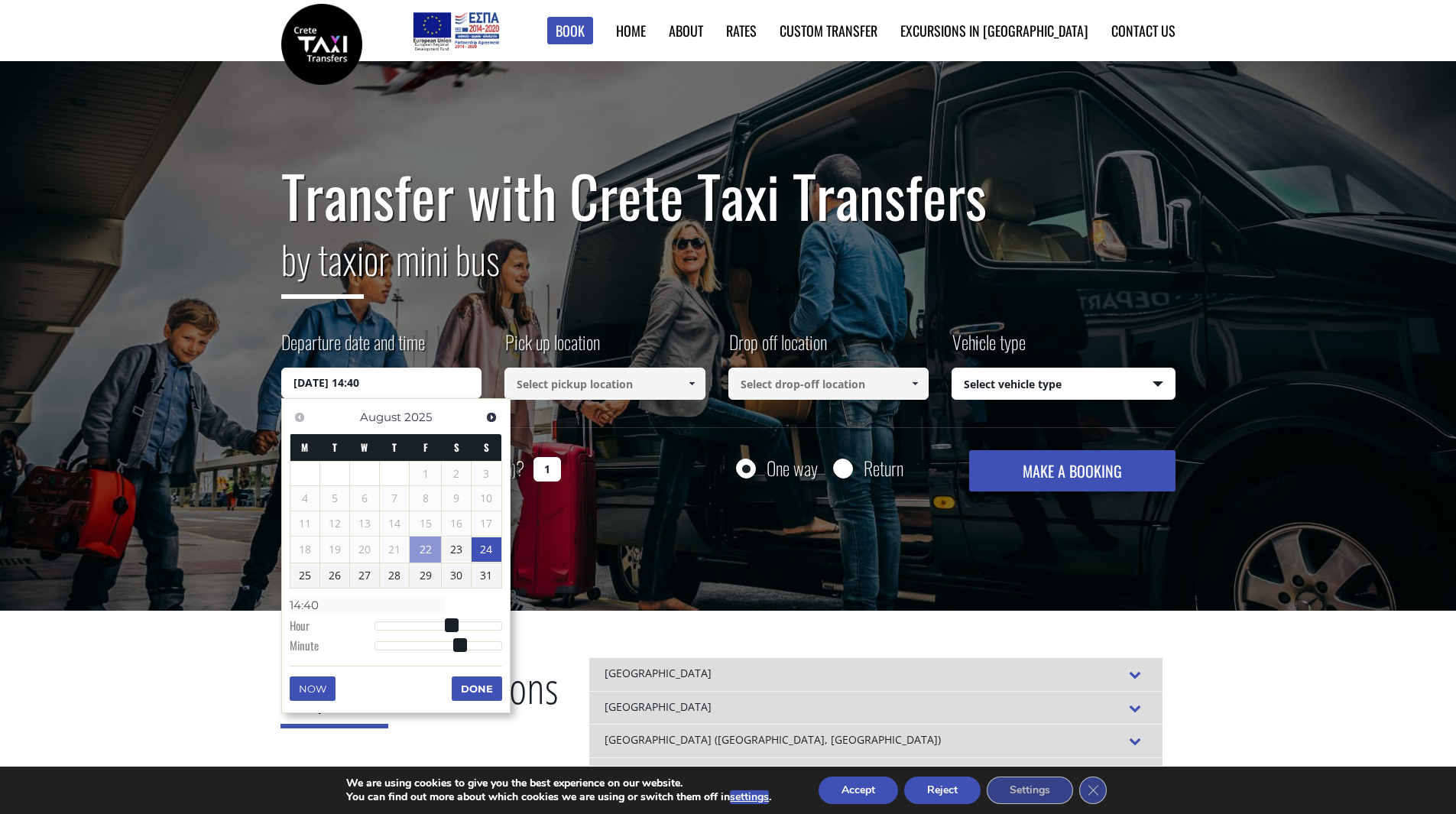
drag, startPoint x: 363, startPoint y: 380, endPoint x: 290, endPoint y: 379, distance: 73.0
click at [290, 379] on input "24/08/2025 14:40" at bounding box center [382, 382] width 201 height 31
click at [624, 390] on input at bounding box center [605, 383] width 201 height 33
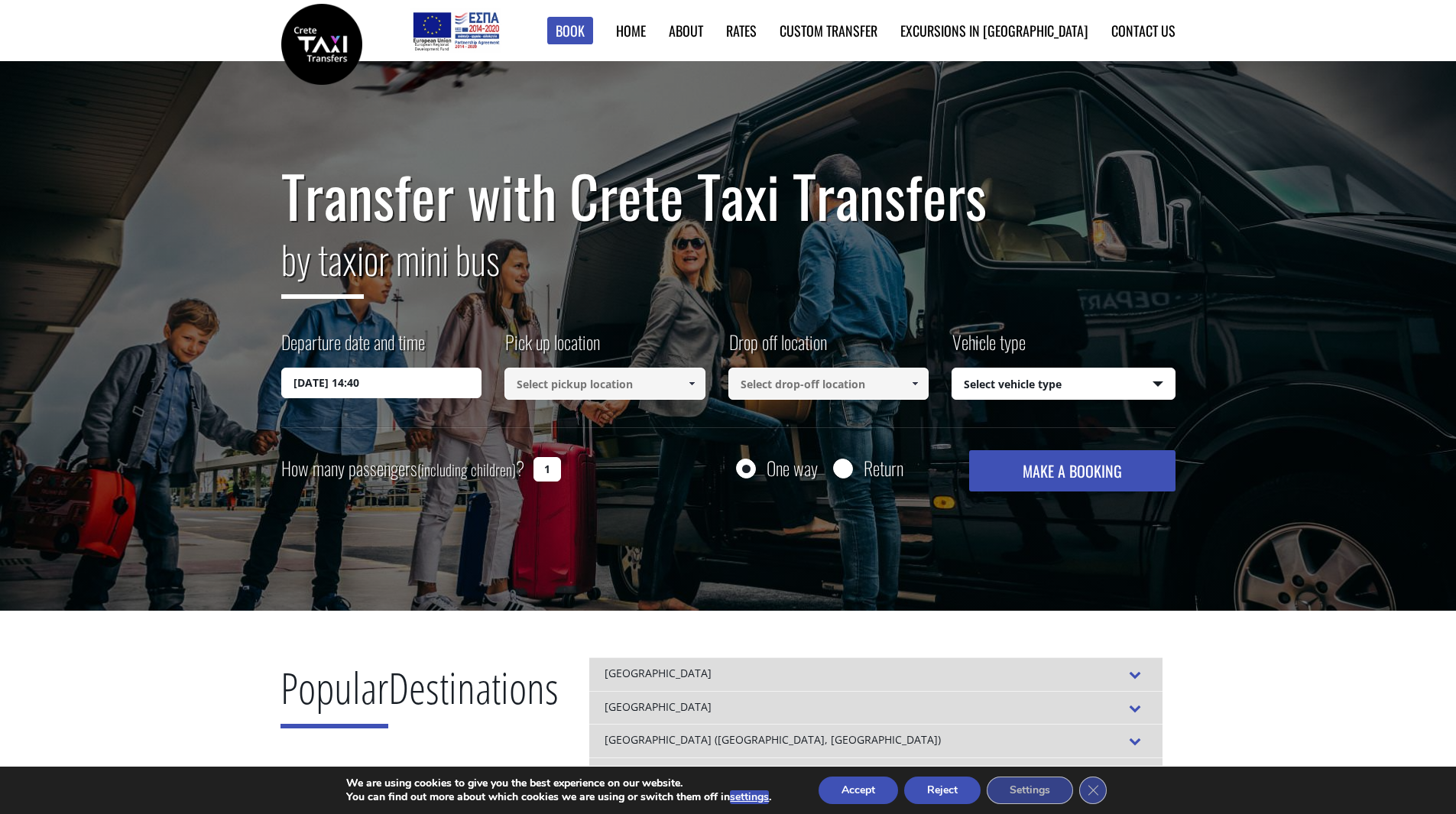
click at [630, 385] on input at bounding box center [605, 383] width 201 height 33
click at [689, 382] on span at bounding box center [692, 383] width 12 height 12
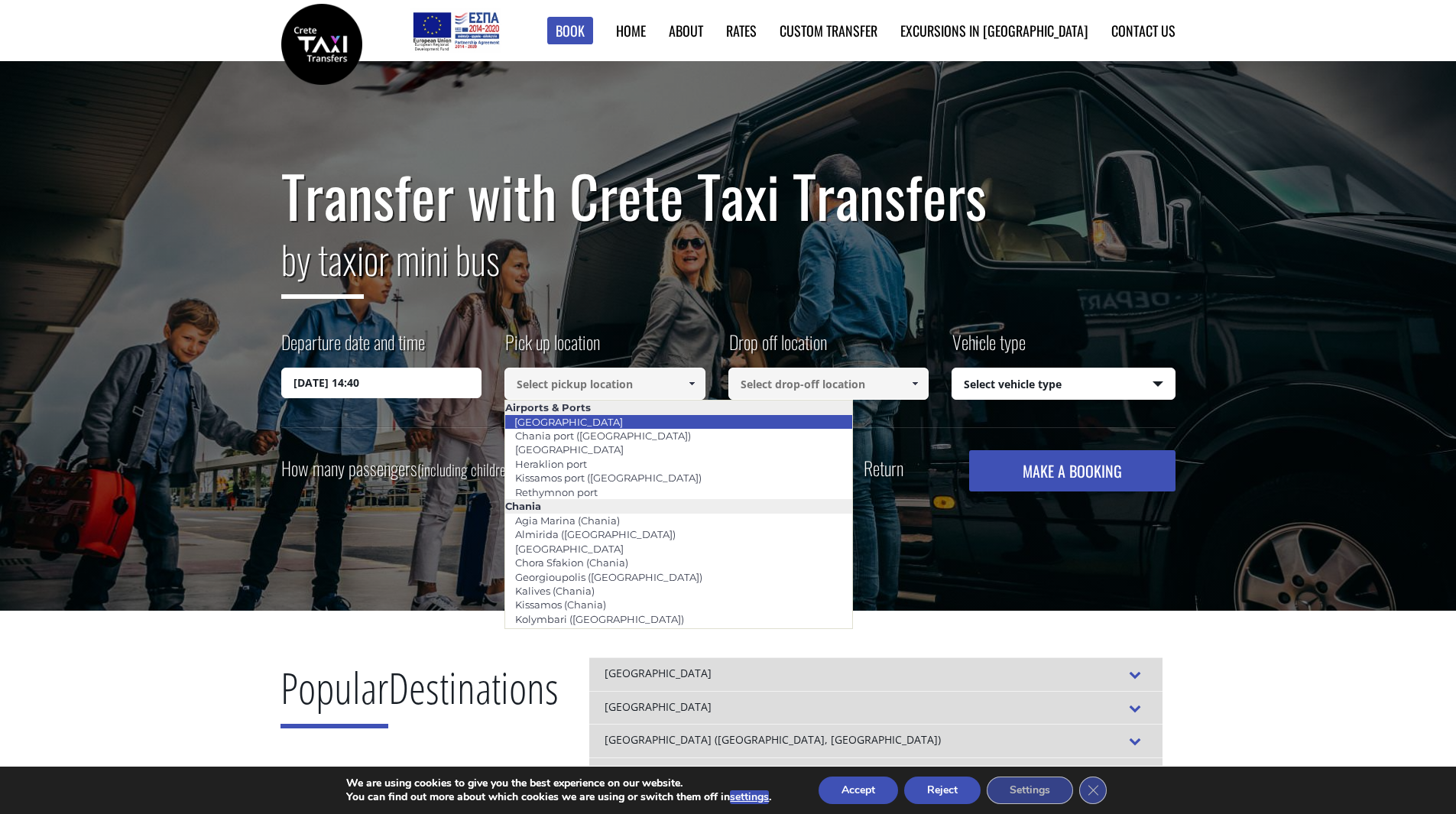
click at [623, 420] on li "[GEOGRAPHIC_DATA]" at bounding box center [679, 422] width 347 height 14
type input "[GEOGRAPHIC_DATA]"
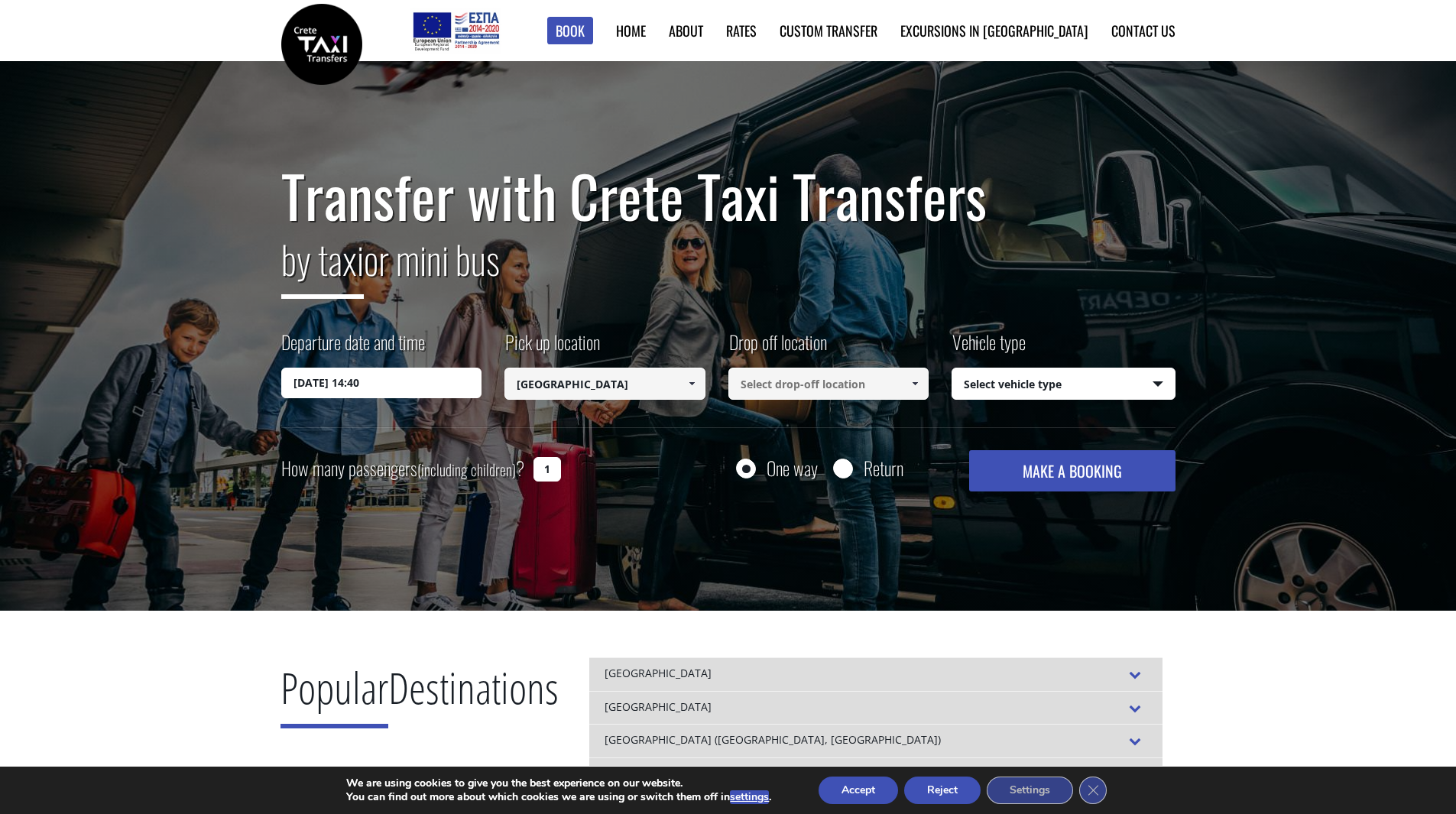
click at [809, 393] on input at bounding box center [828, 383] width 201 height 33
drag, startPoint x: 850, startPoint y: 382, endPoint x: 868, endPoint y: 385, distance: 18.2
click at [852, 382] on input at bounding box center [828, 383] width 201 height 33
click at [916, 388] on span at bounding box center [914, 383] width 12 height 12
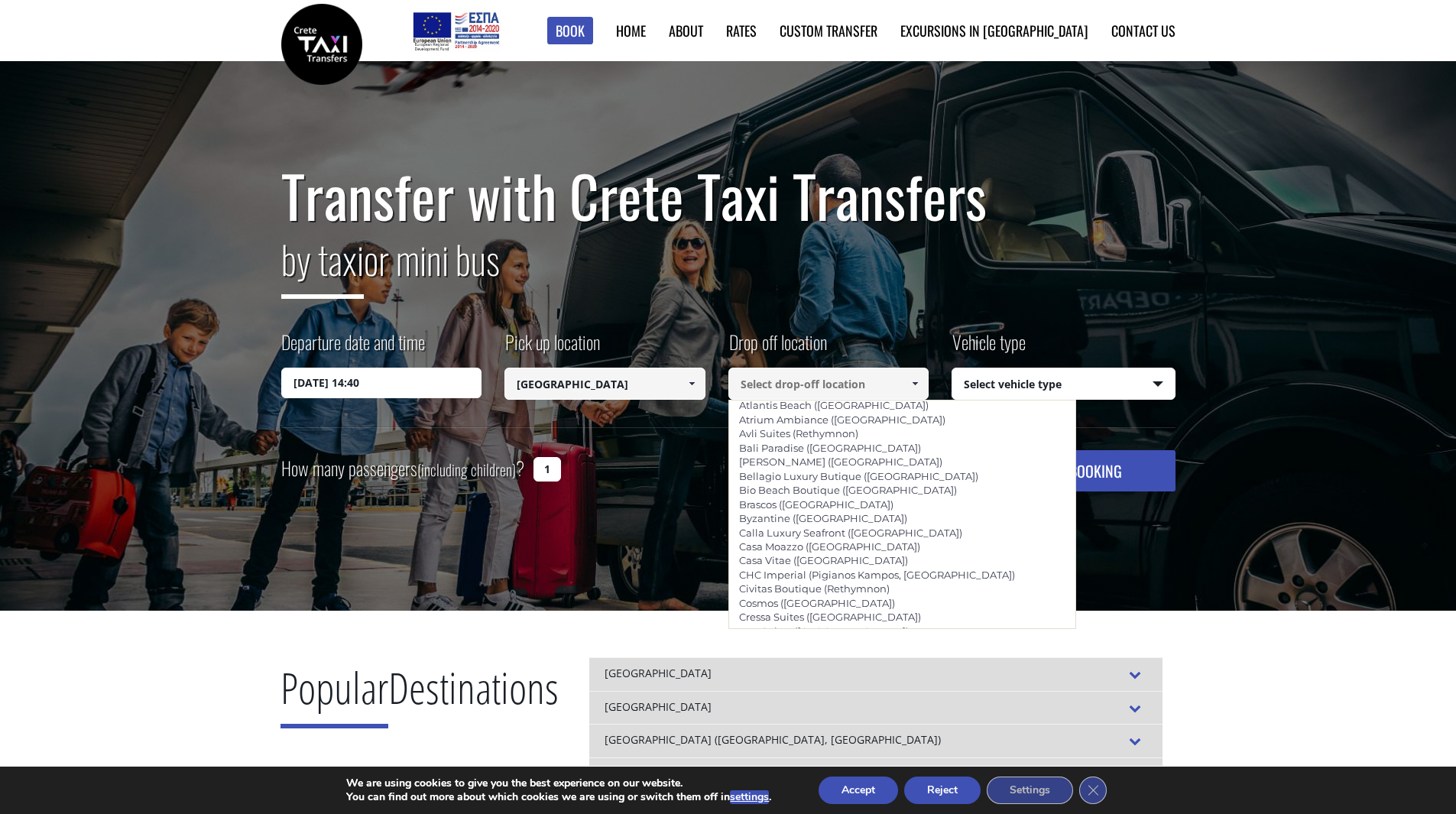
scroll to position [2827, 0]
type input "[GEOGRAPHIC_DATA] ([GEOGRAPHIC_DATA])"
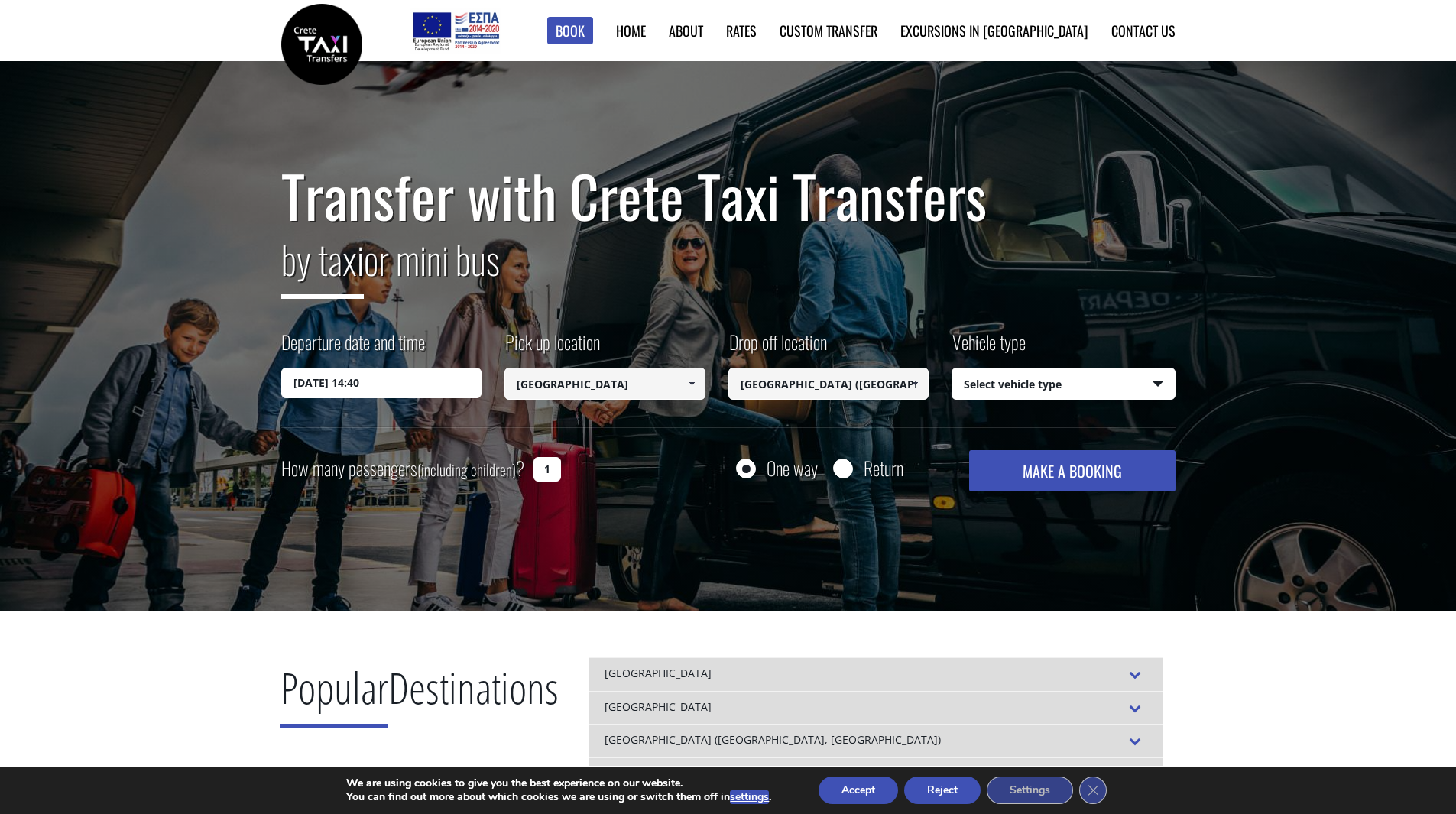
click at [1003, 389] on select "Select vehicle type Taxi (4 passengers) Mercedes E Class Mini Van (7 passengers…" at bounding box center [1063, 384] width 222 height 33
select select "540"
click at [952, 368] on select "Select vehicle type Taxi (4 passengers) Mercedes E Class Mini Van (7 passengers…" at bounding box center [1063, 384] width 222 height 33
click at [548, 462] on input "1" at bounding box center [547, 469] width 27 height 25
type input "2"
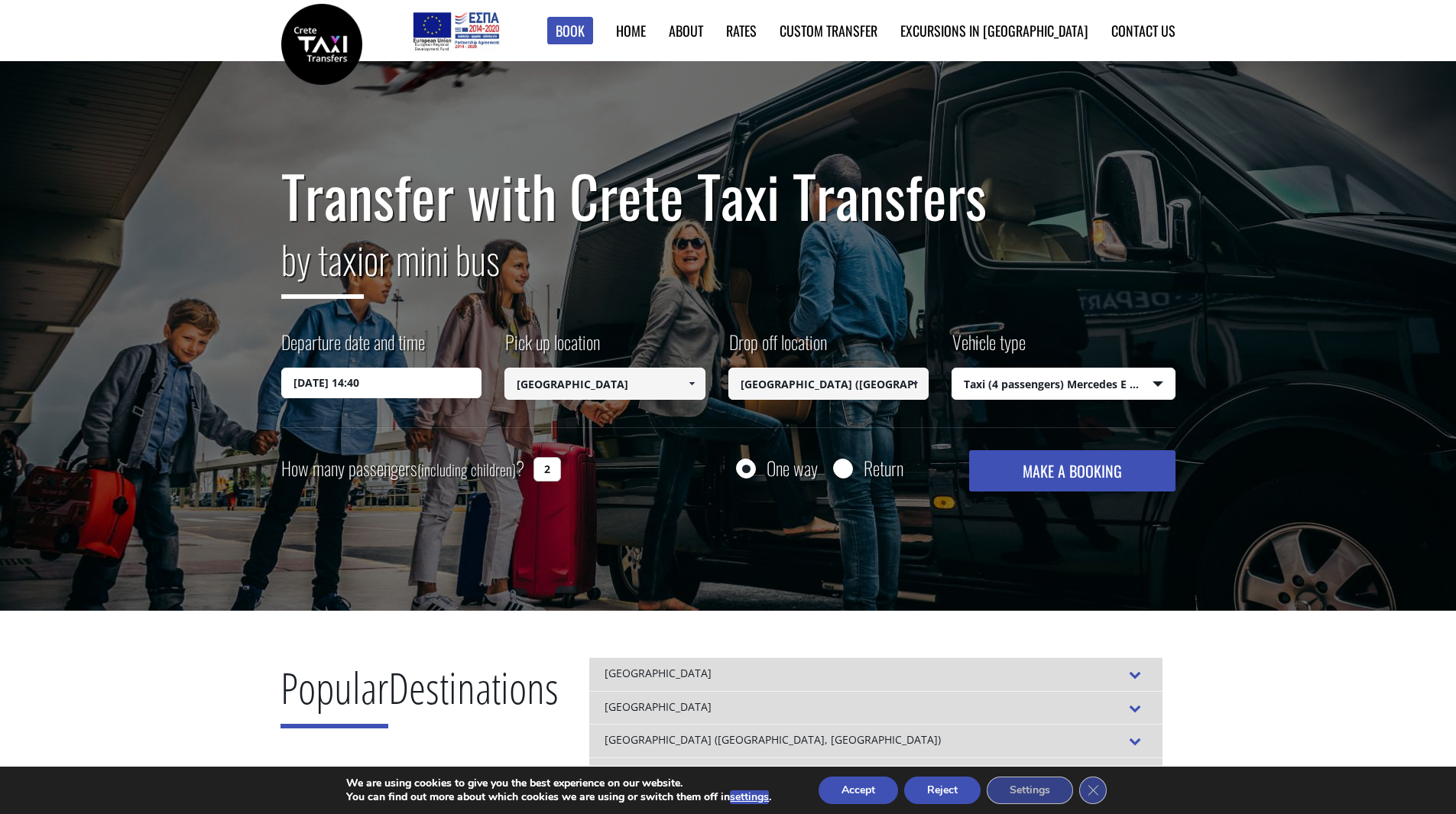
click at [1075, 476] on button "MAKE A BOOKING" at bounding box center [1072, 470] width 206 height 41
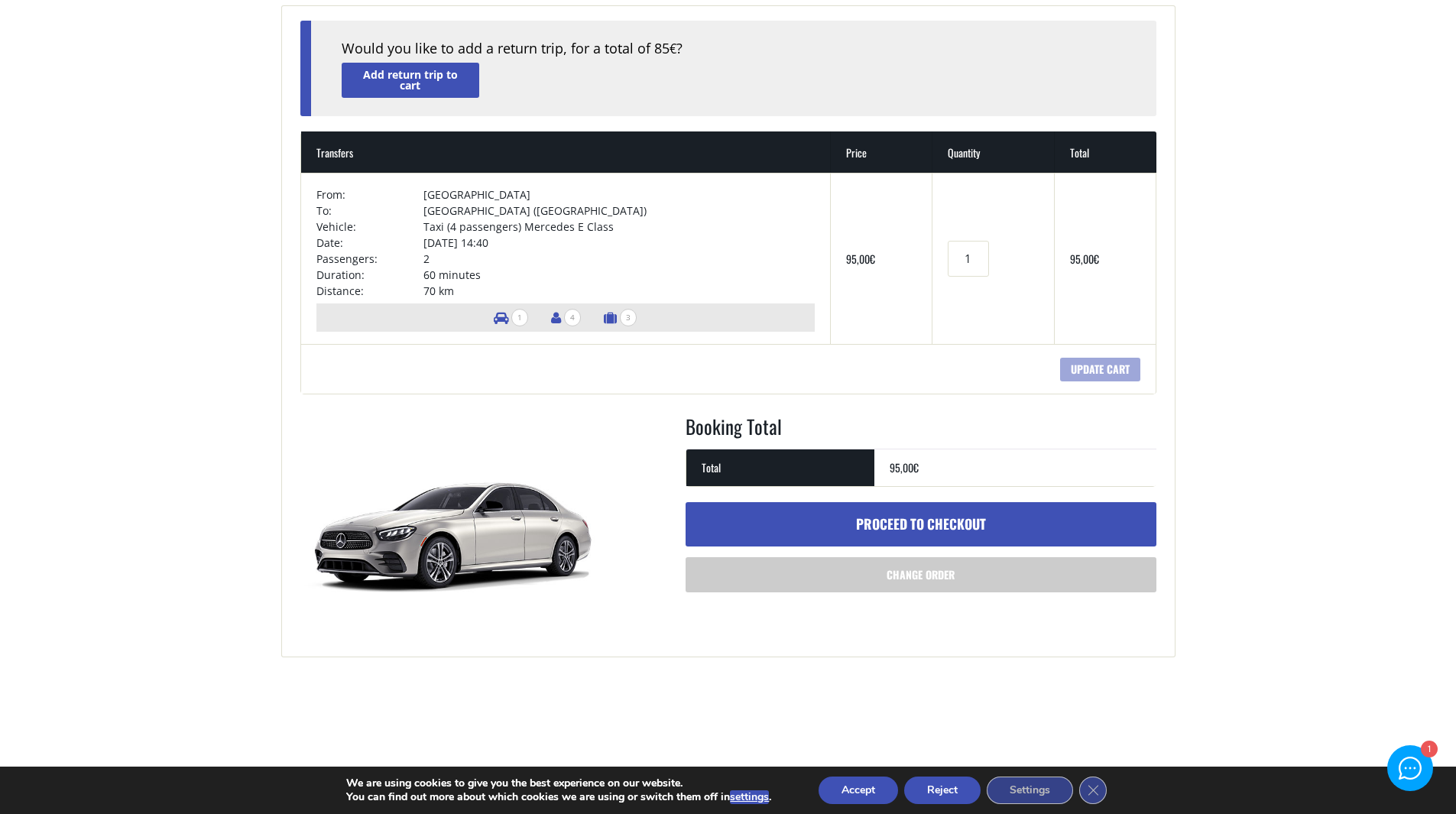
scroll to position [76, 0]
